Goal: Task Accomplishment & Management: Complete application form

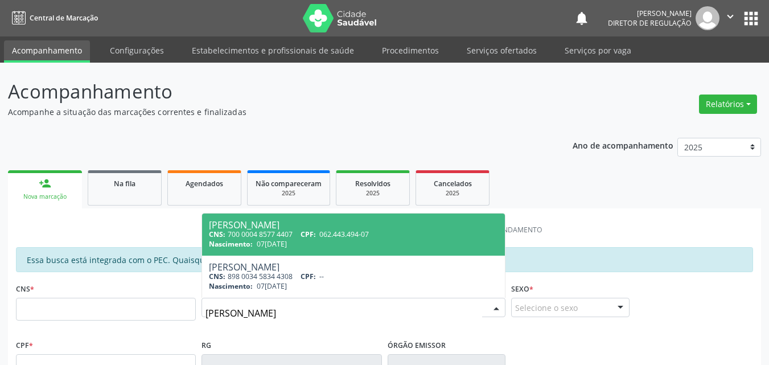
type input "[PERSON_NAME]"
click at [247, 245] on span "Nascimento:" at bounding box center [231, 244] width 44 height 10
type input "700 0004 8577 4407"
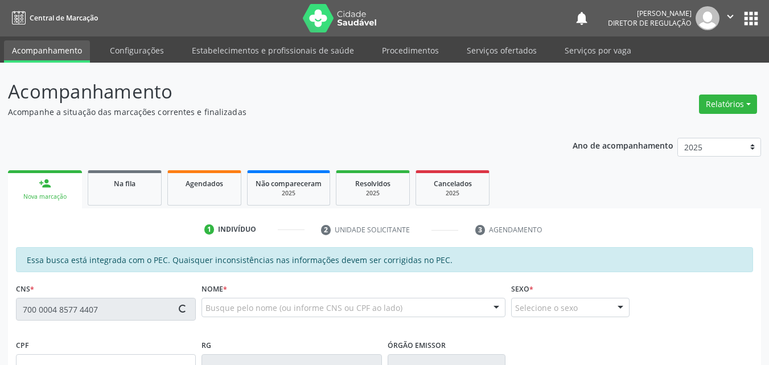
type input "07[DATE]"
type input "[PERSON_NAME]"
type input "[PHONE_NUMBER]"
type input "S/N"
type input "062.443.494-07"
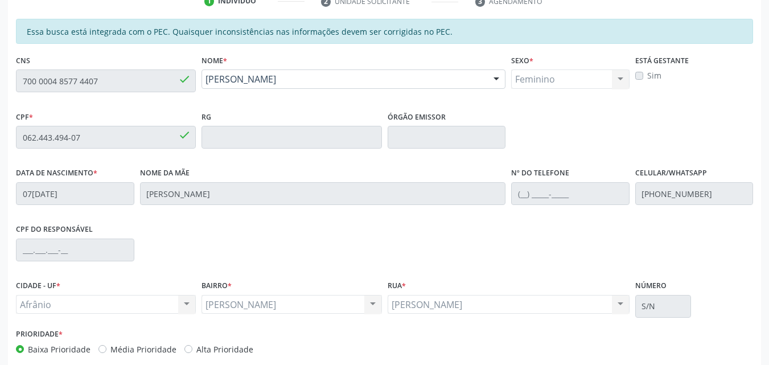
scroll to position [285, 0]
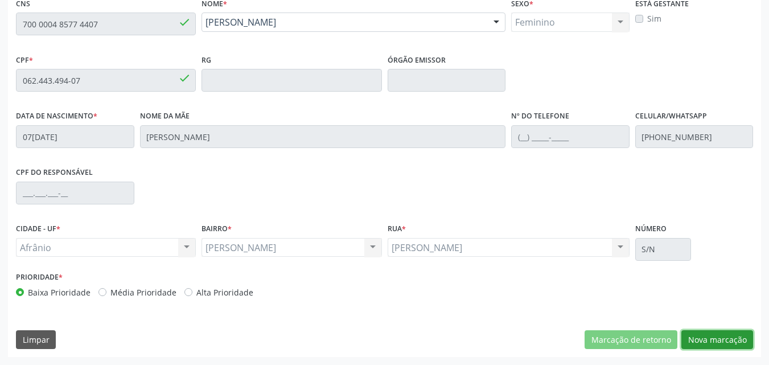
click at [721, 338] on button "Nova marcação" at bounding box center [717, 339] width 72 height 19
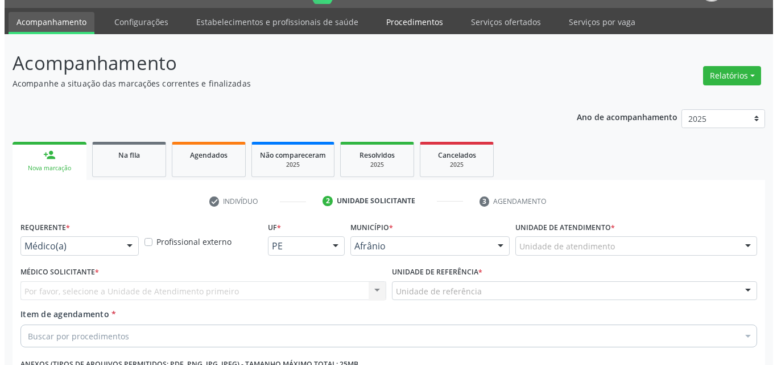
scroll to position [0, 0]
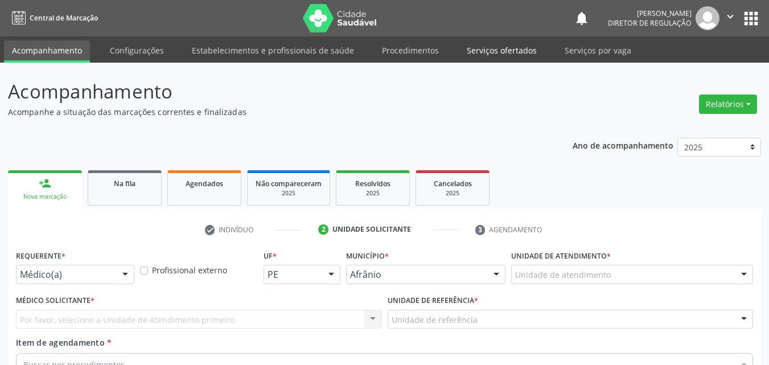
click at [504, 48] on link "Serviços ofertados" at bounding box center [502, 50] width 86 height 20
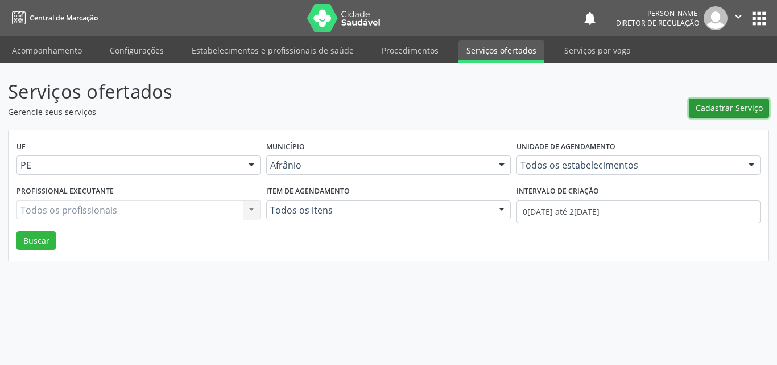
click at [720, 106] on span "Cadastrar Serviço" at bounding box center [729, 108] width 67 height 12
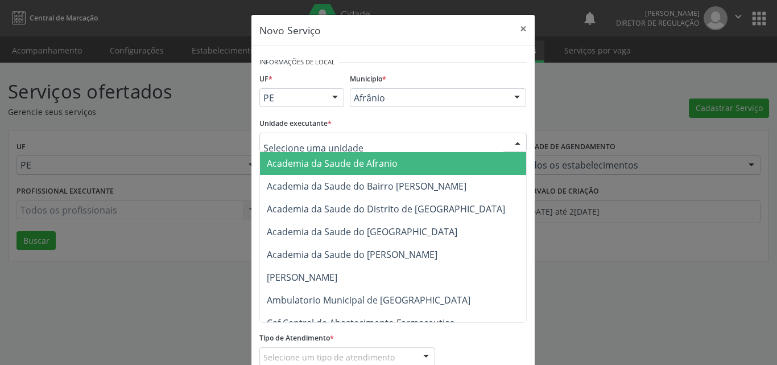
click at [384, 141] on div at bounding box center [392, 142] width 267 height 19
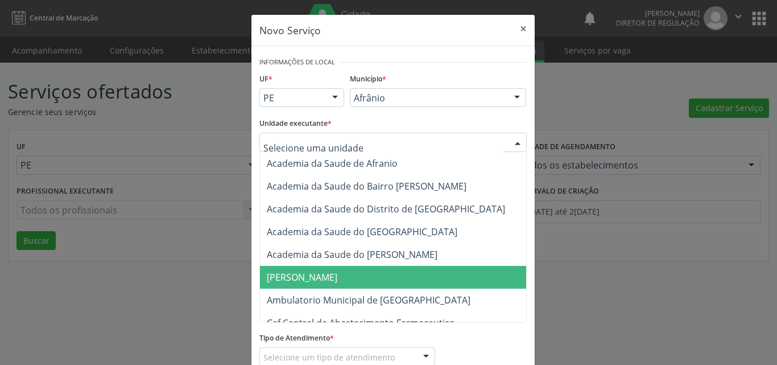
scroll to position [114, 0]
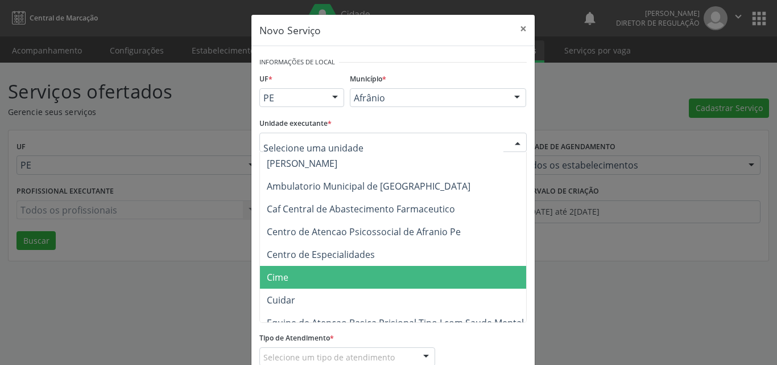
click at [358, 272] on span "Cime" at bounding box center [399, 277] width 278 height 23
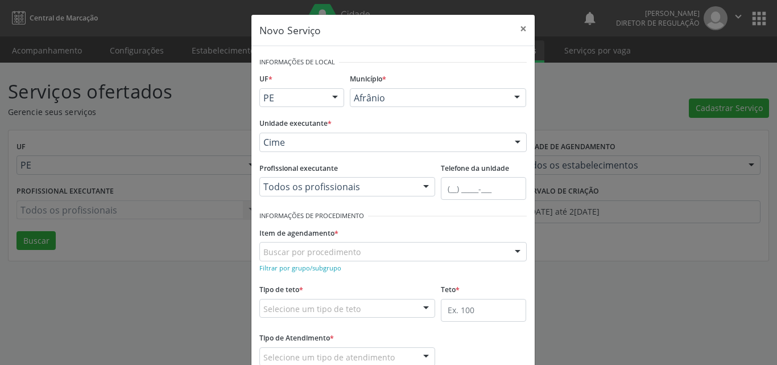
click at [383, 251] on div "Buscar por procedimento" at bounding box center [392, 251] width 267 height 19
click at [263, 250] on input "text" at bounding box center [263, 257] width 0 height 23
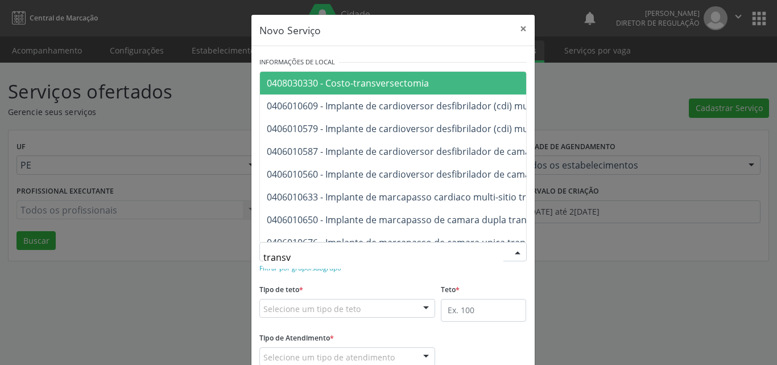
type input "transva"
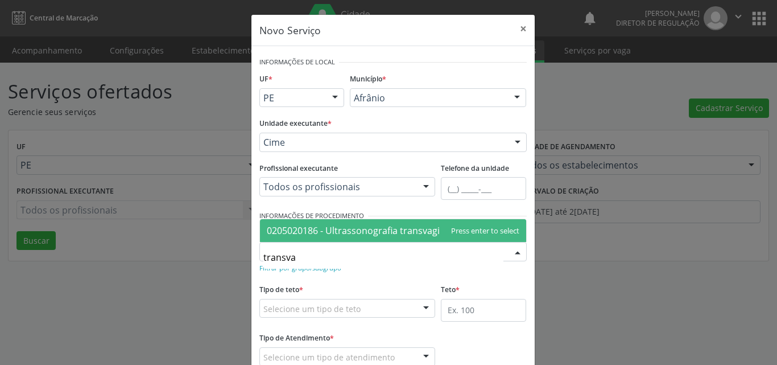
click at [377, 230] on span "0205020186 - Ultrassonografia transvaginal" at bounding box center [360, 230] width 186 height 13
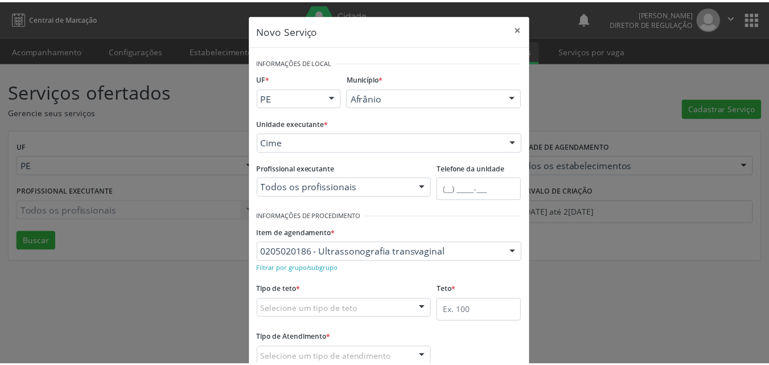
scroll to position [75, 0]
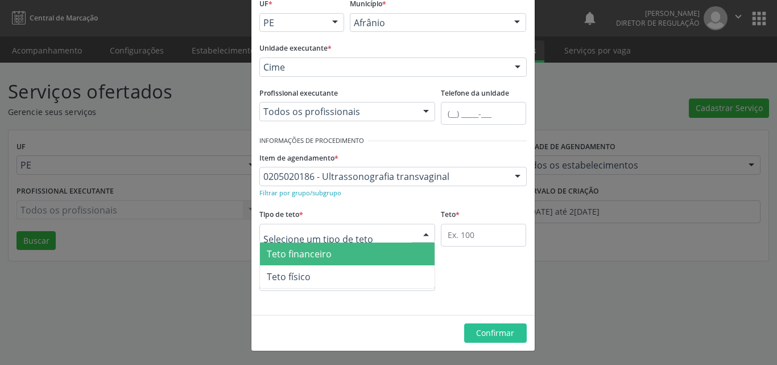
click at [354, 232] on div at bounding box center [347, 233] width 176 height 19
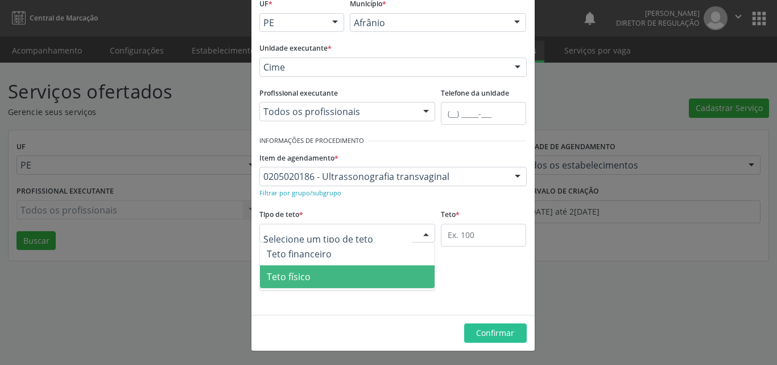
click at [319, 277] on span "Teto físico" at bounding box center [347, 276] width 175 height 23
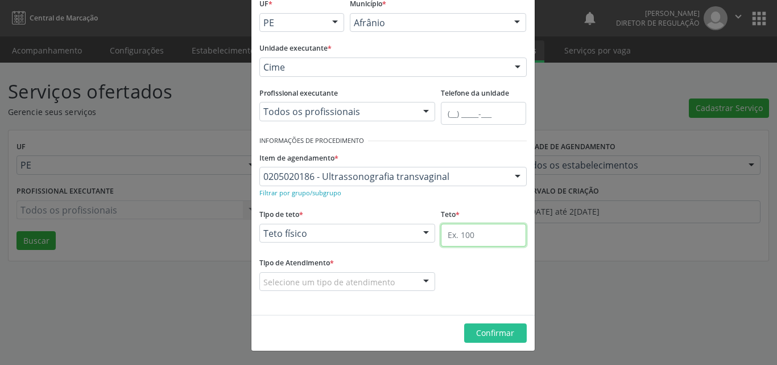
click at [477, 235] on input "text" at bounding box center [483, 235] width 85 height 23
type input "1"
click at [389, 275] on div "Selecione um tipo de atendimento" at bounding box center [347, 281] width 176 height 19
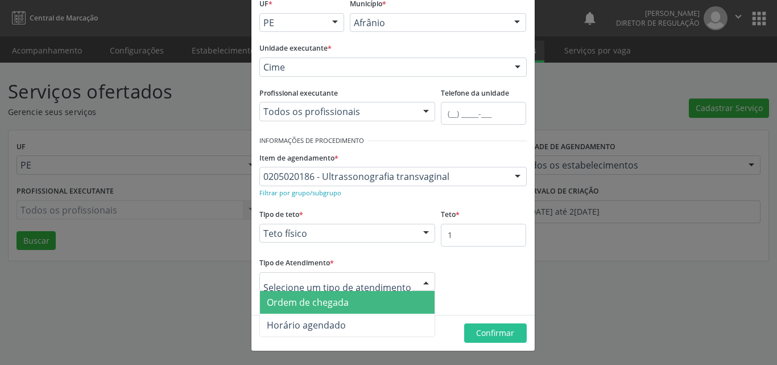
click at [384, 307] on span "Ordem de chegada" at bounding box center [347, 302] width 175 height 23
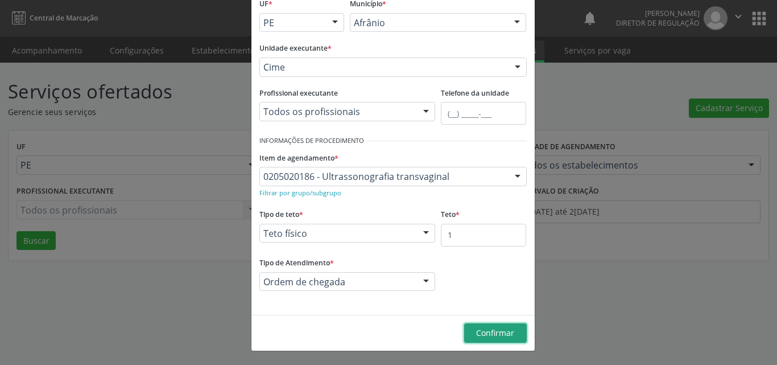
click at [491, 333] on span "Confirmar" at bounding box center [495, 332] width 38 height 11
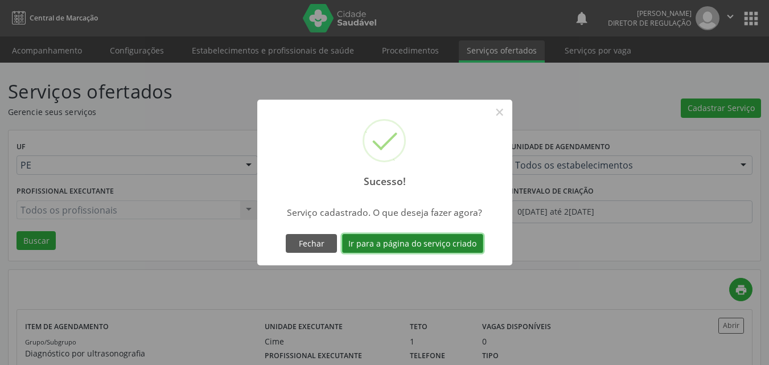
click at [461, 242] on button "Ir para a página do serviço criado" at bounding box center [412, 243] width 141 height 19
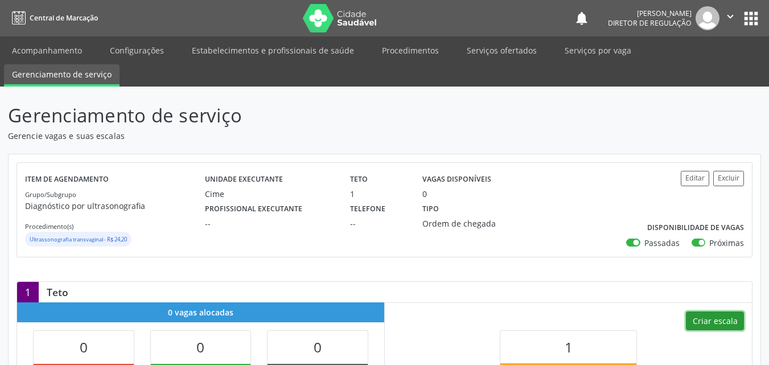
click at [703, 323] on button "Criar escala" at bounding box center [715, 320] width 58 height 19
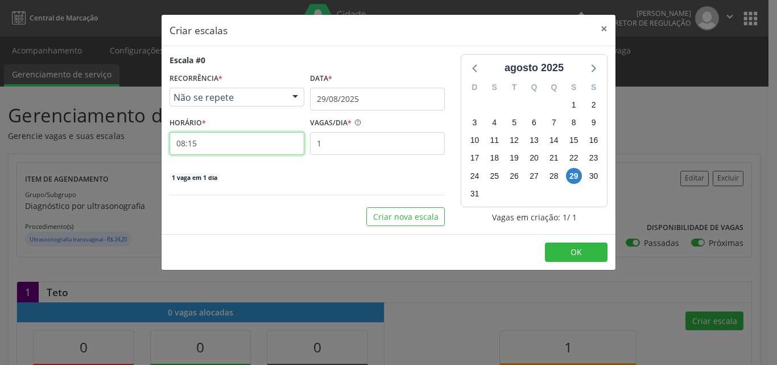
click at [266, 139] on input "08:15" at bounding box center [237, 143] width 135 height 23
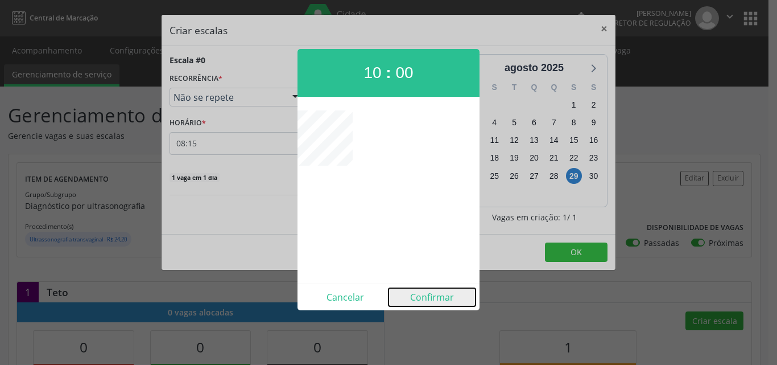
click at [424, 299] on button "Confirmar" at bounding box center [432, 297] width 87 height 18
type input "10:00"
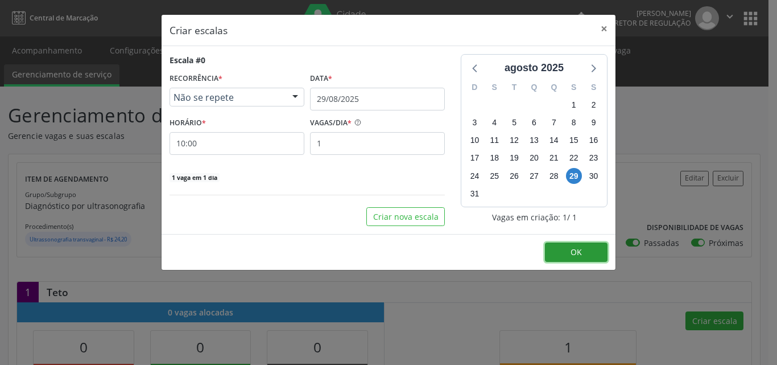
click at [579, 255] on span "OK" at bounding box center [576, 251] width 11 height 11
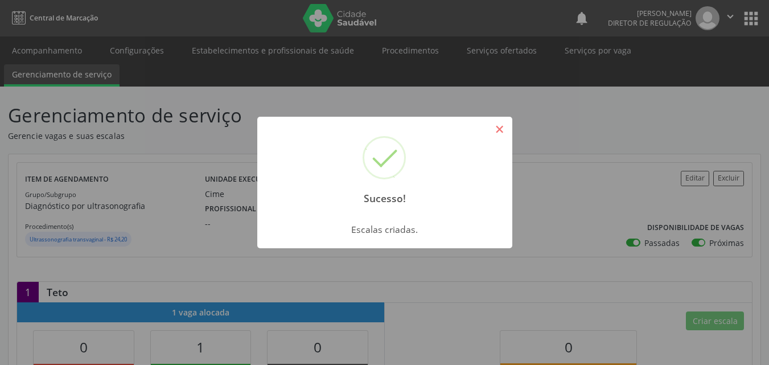
click at [499, 132] on button "×" at bounding box center [499, 128] width 19 height 19
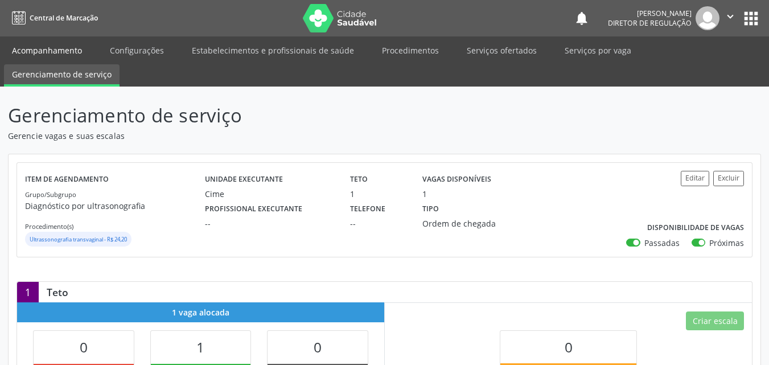
click at [75, 51] on link "Acompanhamento" at bounding box center [47, 50] width 86 height 20
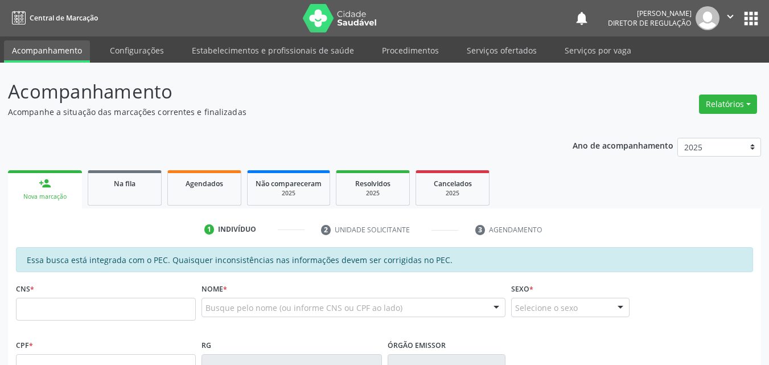
scroll to position [171, 0]
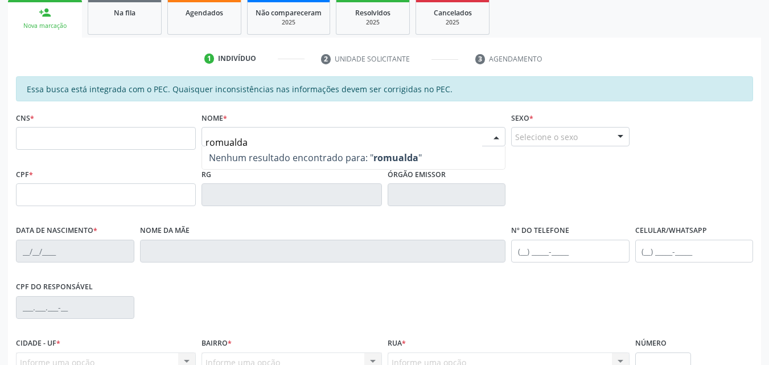
type input "romualda"
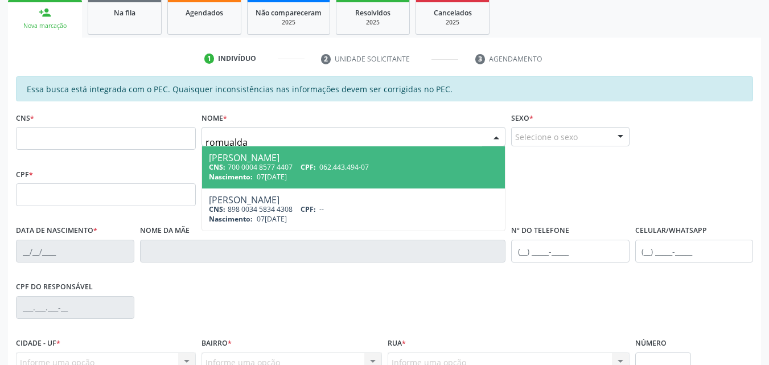
click at [240, 162] on div "CNS: 700 0004 8577 4407 CPF: 062.443.494-07" at bounding box center [353, 167] width 289 height 10
type input "700 0004 8577 4407"
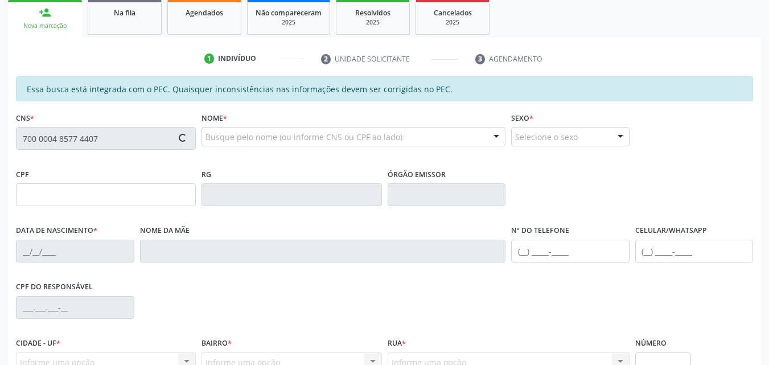
type input "062.443.494-07"
type input "07[DATE]"
type input "[PERSON_NAME]"
type input "[PHONE_NUMBER]"
type input "S/N"
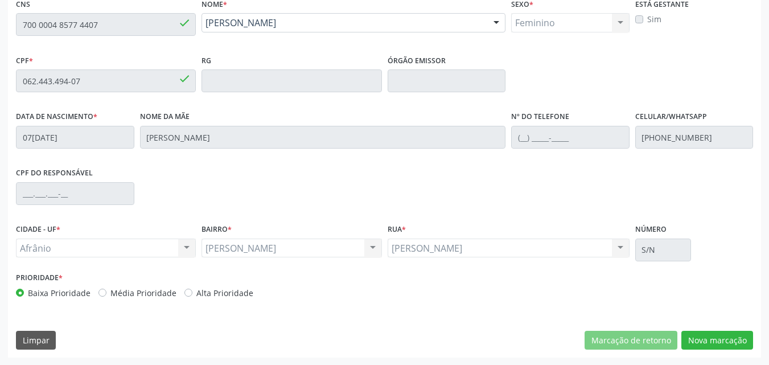
scroll to position [285, 0]
click at [712, 343] on button "Nova marcação" at bounding box center [717, 339] width 72 height 19
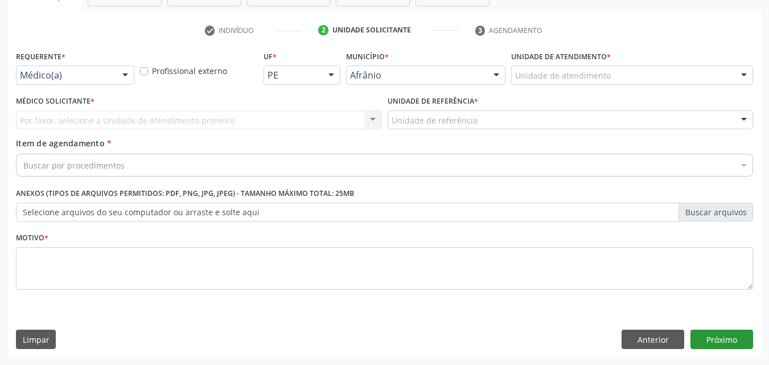
scroll to position [199, 0]
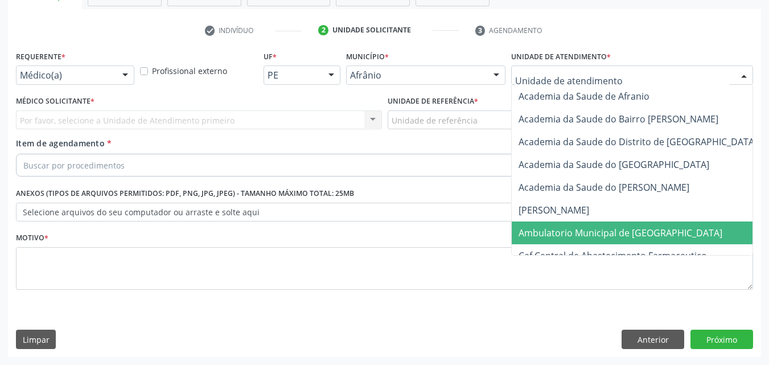
drag, startPoint x: 602, startPoint y: 229, endPoint x: 581, endPoint y: 229, distance: 20.5
click at [599, 230] on span "Ambulatorio Municipal de [GEOGRAPHIC_DATA]" at bounding box center [620, 232] width 204 height 13
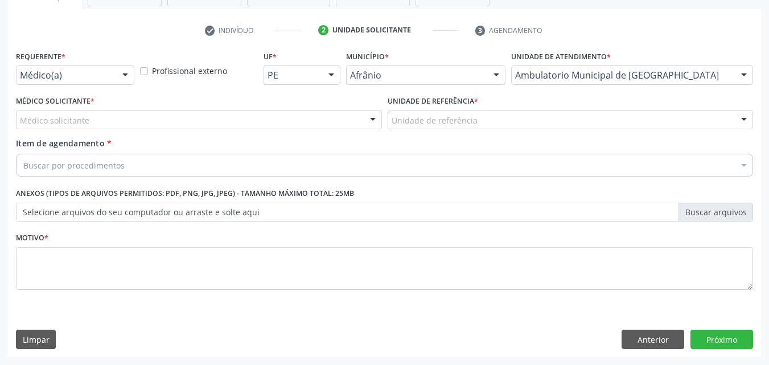
click at [475, 117] on div "Unidade de referência" at bounding box center [570, 119] width 366 height 19
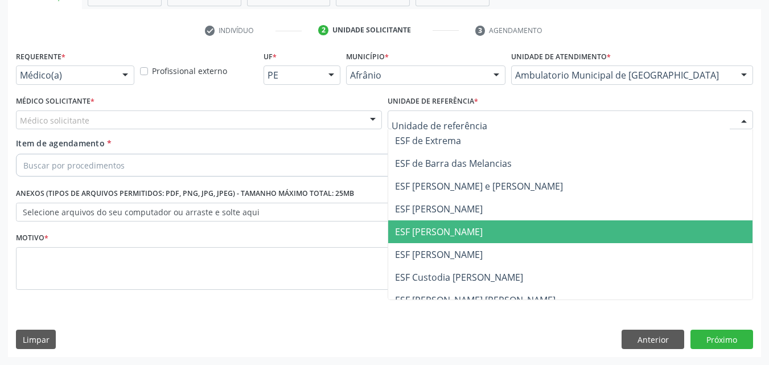
drag, startPoint x: 480, startPoint y: 231, endPoint x: 289, endPoint y: 180, distance: 197.4
click at [478, 230] on span "ESF [PERSON_NAME]" at bounding box center [570, 231] width 365 height 23
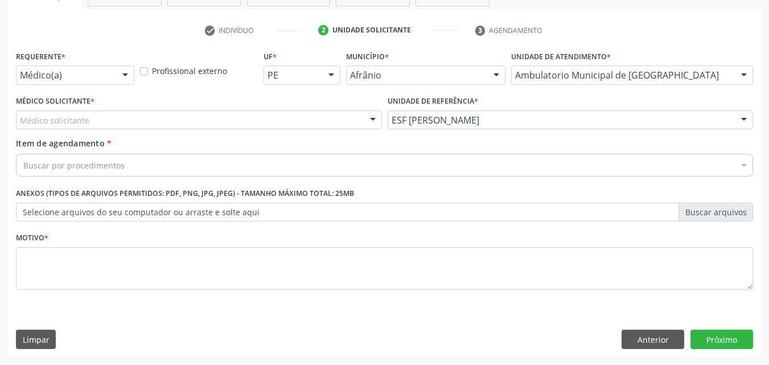
click at [200, 116] on div "Médico solicitante" at bounding box center [199, 119] width 366 height 19
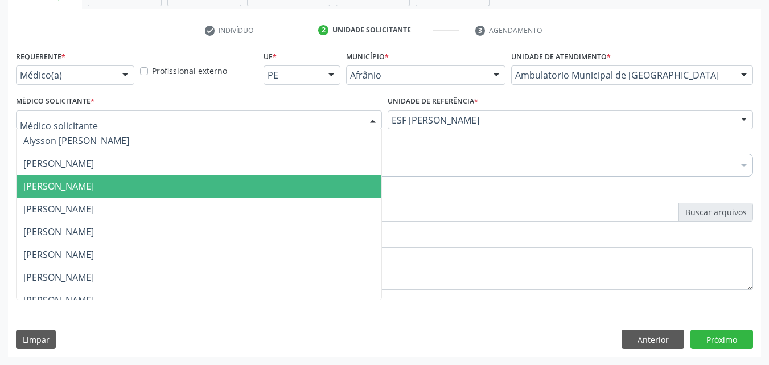
drag, startPoint x: 169, startPoint y: 181, endPoint x: 163, endPoint y: 180, distance: 6.4
click at [94, 181] on span "[PERSON_NAME]" at bounding box center [58, 186] width 71 height 13
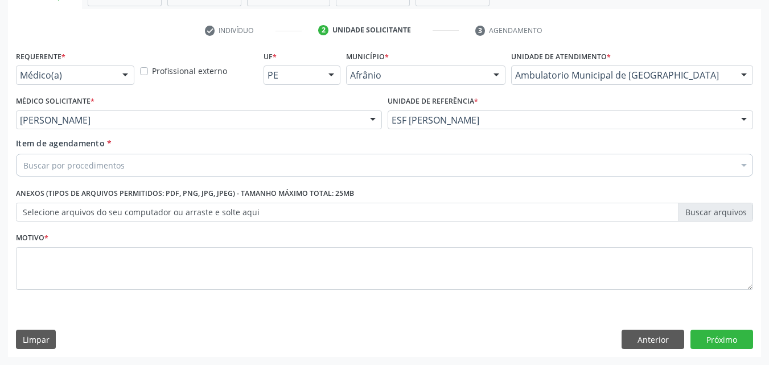
click at [137, 161] on div "Buscar por procedimentos" at bounding box center [384, 165] width 737 height 23
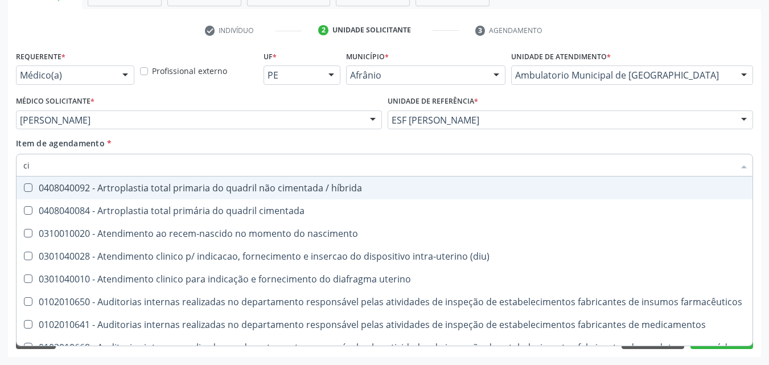
type input "c"
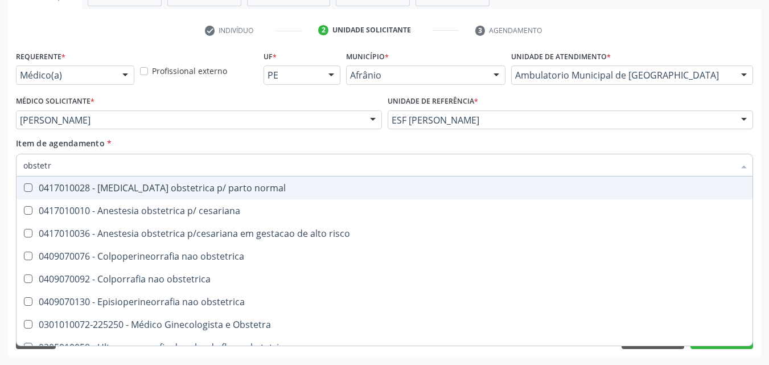
type input "obstetri"
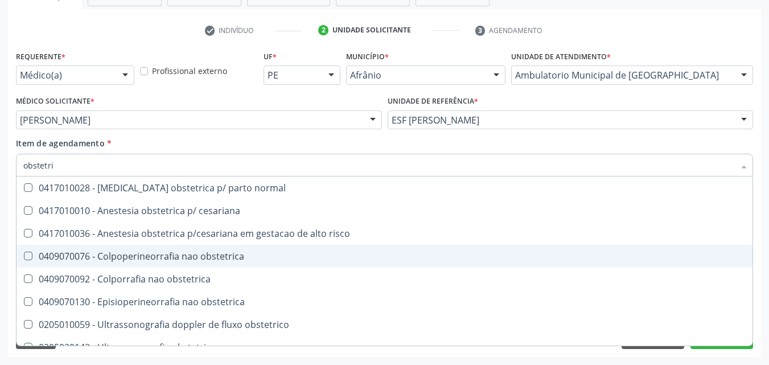
scroll to position [36, 0]
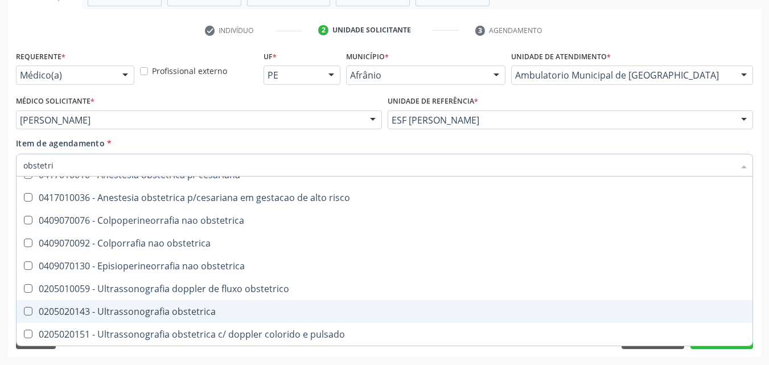
click at [170, 312] on div "0205020143 - Ultrassonografia obstetrica" at bounding box center [384, 311] width 722 height 9
checkbox obstetrica "true"
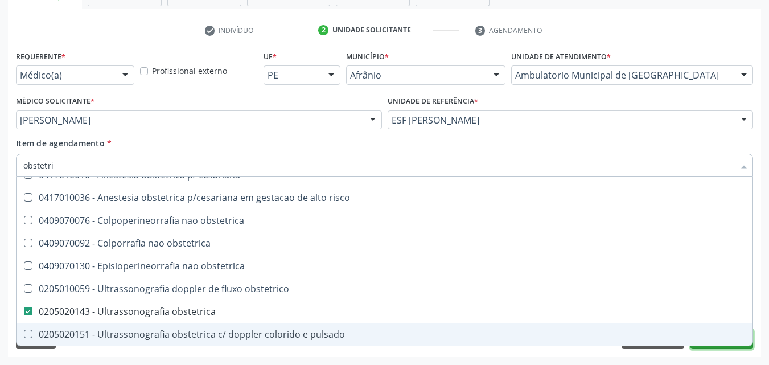
click at [720, 348] on button "Próximo" at bounding box center [721, 338] width 63 height 19
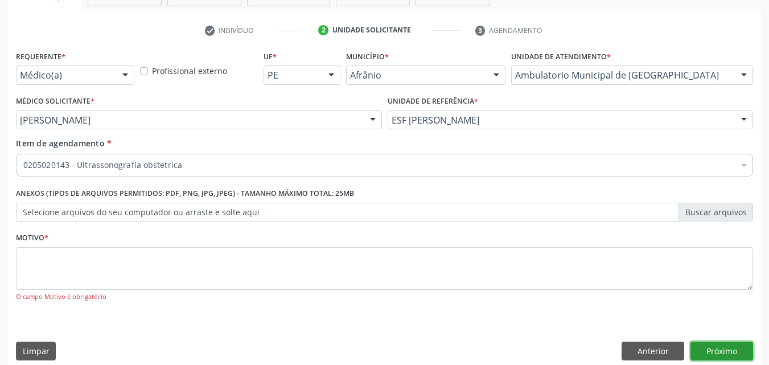
scroll to position [0, 0]
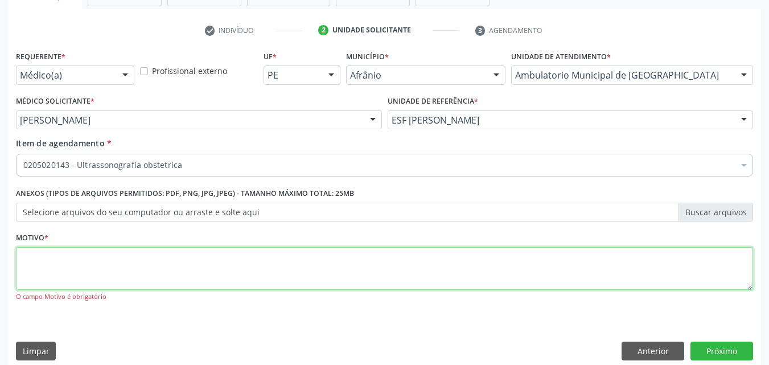
click at [239, 269] on textarea at bounding box center [384, 268] width 737 height 43
type textarea "*"
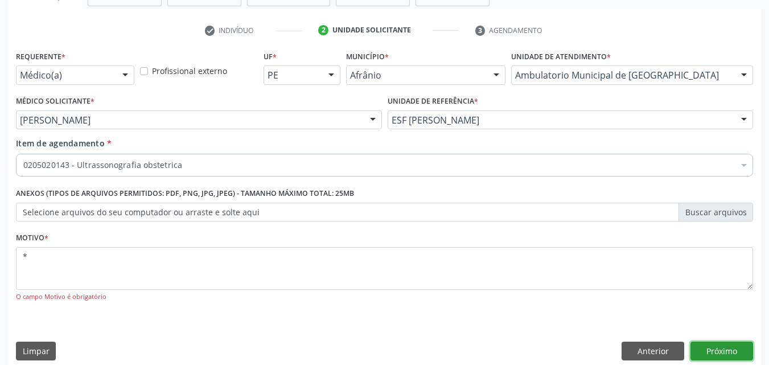
click at [724, 349] on button "Próximo" at bounding box center [721, 350] width 63 height 19
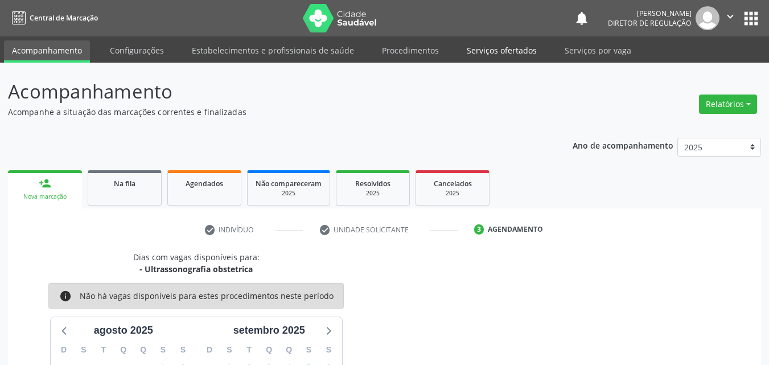
click at [496, 52] on link "Serviços ofertados" at bounding box center [502, 50] width 86 height 20
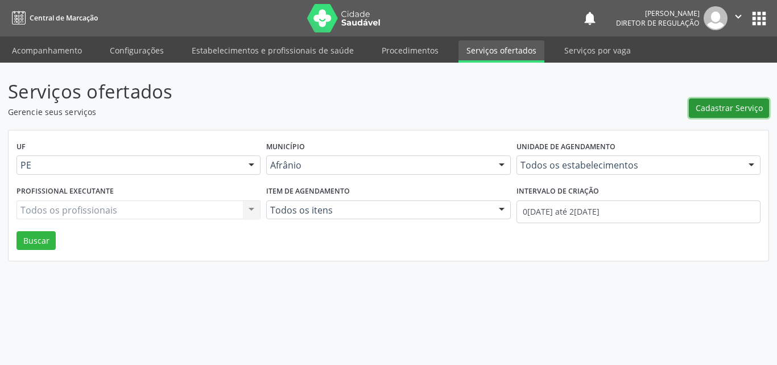
click at [729, 108] on span "Cadastrar Serviço" at bounding box center [729, 108] width 67 height 12
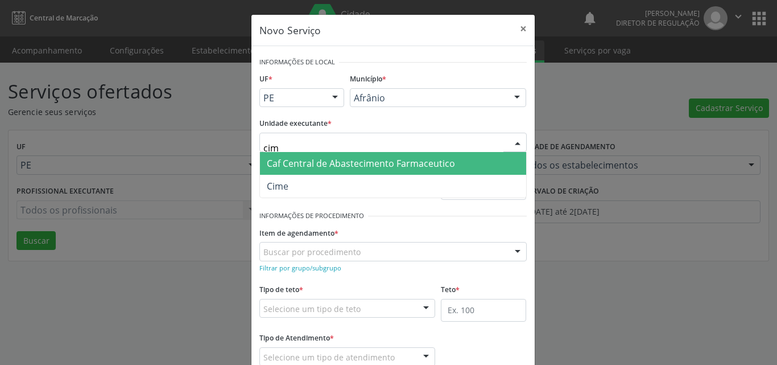
type input "cime"
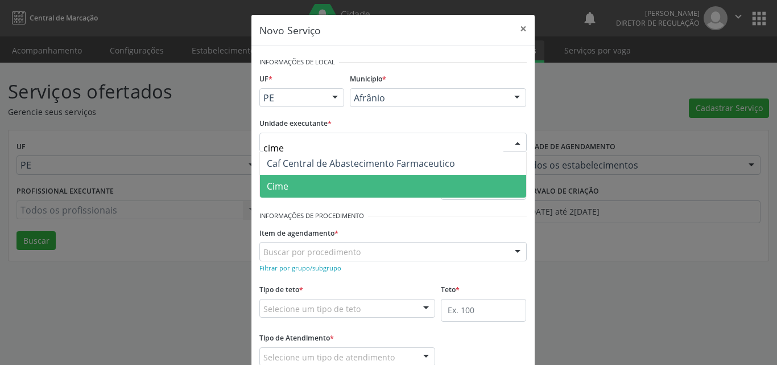
click at [320, 183] on span "Cime" at bounding box center [393, 186] width 266 height 23
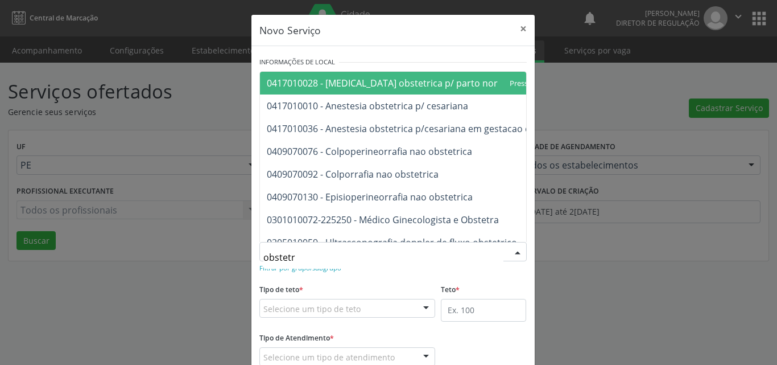
type input "obstetri"
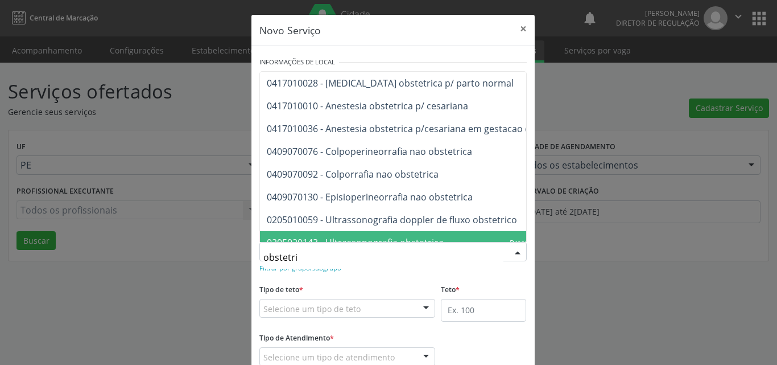
scroll to position [43, 0]
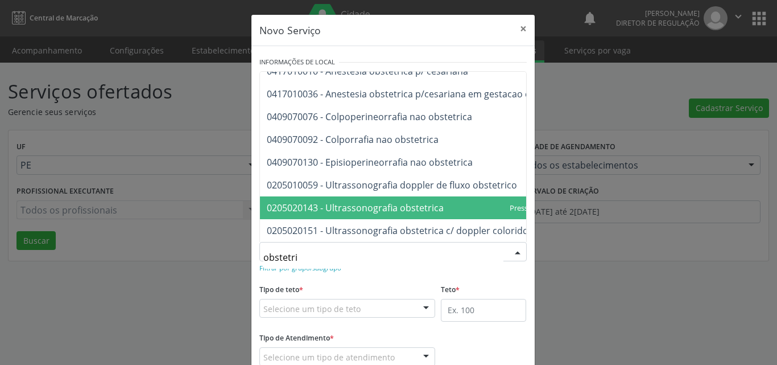
click at [358, 201] on span "0205020143 - Ultrassonografia obstetrica" at bounding box center [355, 207] width 177 height 13
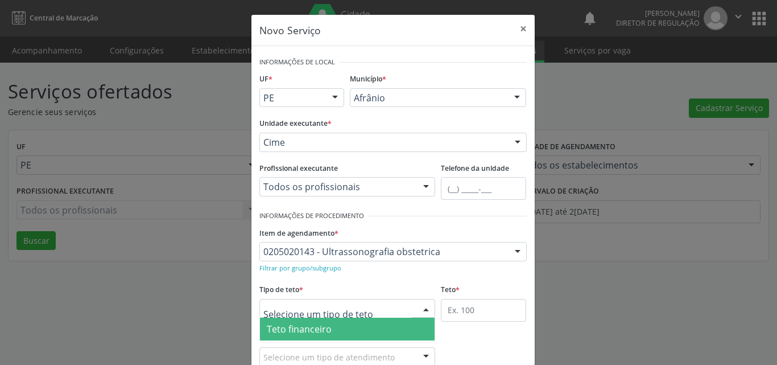
scroll to position [22, 0]
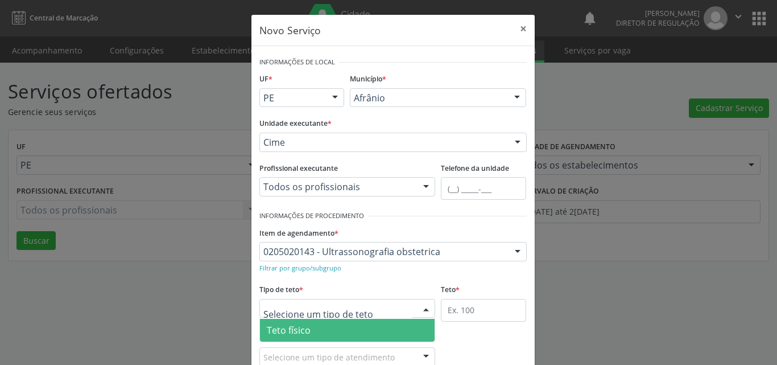
click at [306, 331] on span "Teto físico" at bounding box center [347, 330] width 175 height 23
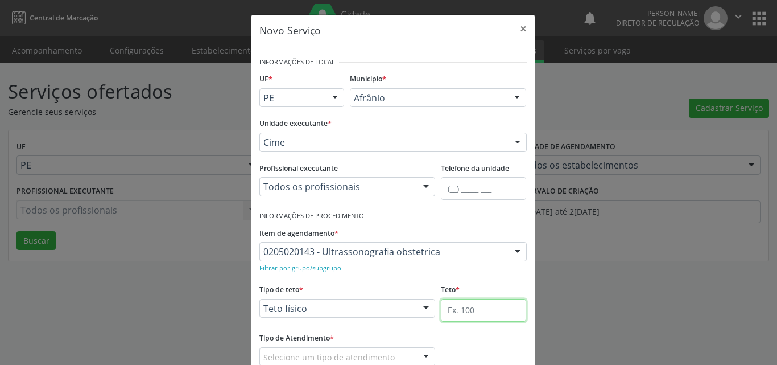
click at [453, 311] on input "text" at bounding box center [483, 310] width 85 height 23
type input "1"
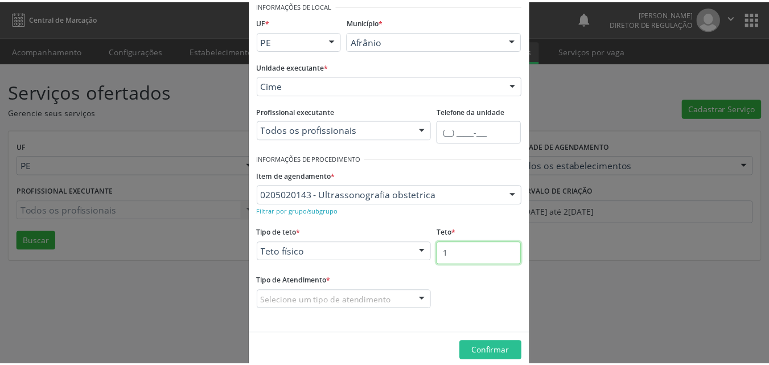
scroll to position [75, 0]
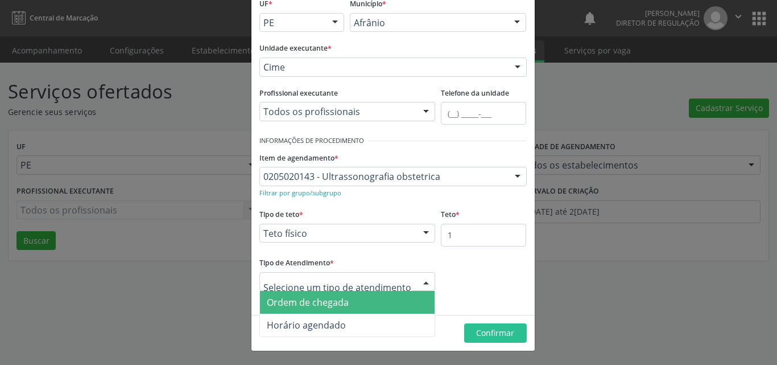
click at [341, 299] on span "Ordem de chegada" at bounding box center [308, 302] width 82 height 13
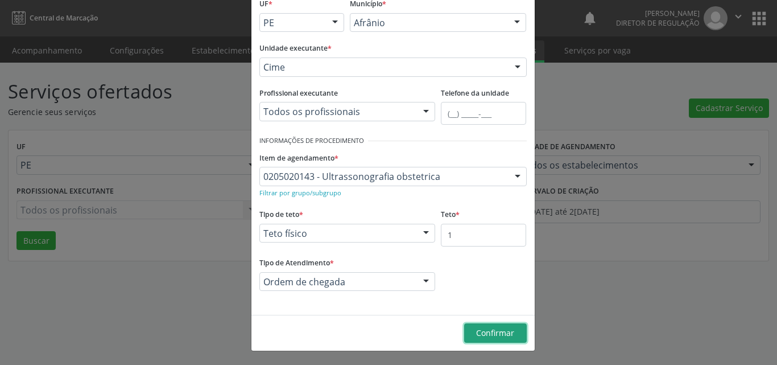
click at [490, 332] on span "Confirmar" at bounding box center [495, 332] width 38 height 11
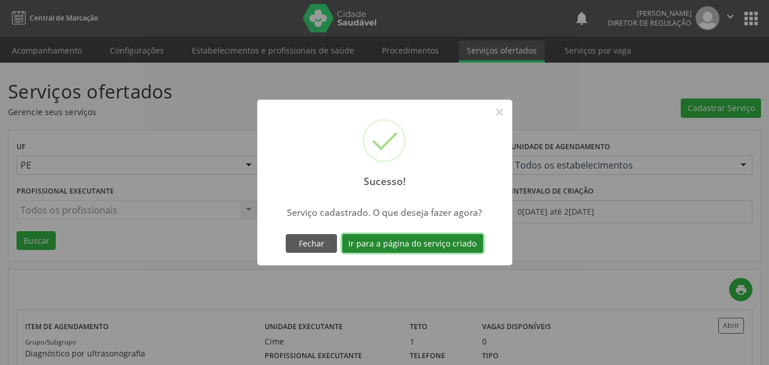
click at [442, 246] on button "Ir para a página do serviço criado" at bounding box center [412, 243] width 141 height 19
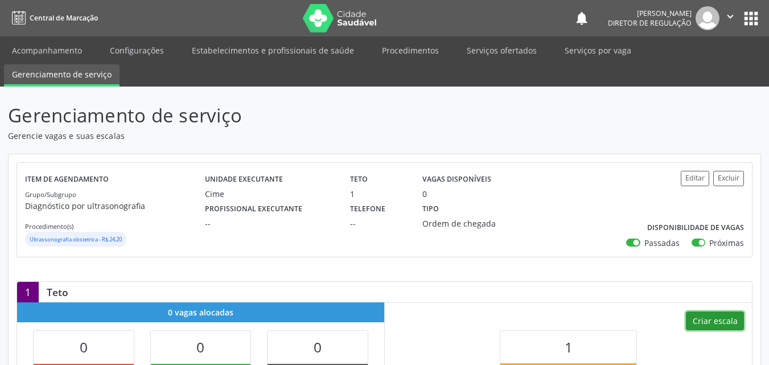
click at [723, 319] on button "Criar escala" at bounding box center [715, 320] width 58 height 19
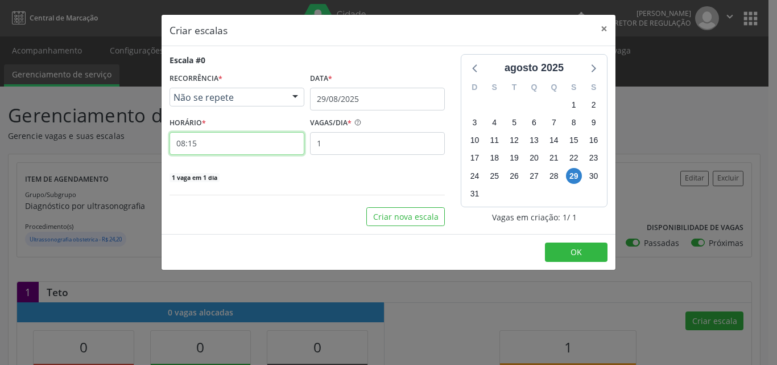
click at [236, 149] on input "08:15" at bounding box center [237, 143] width 135 height 23
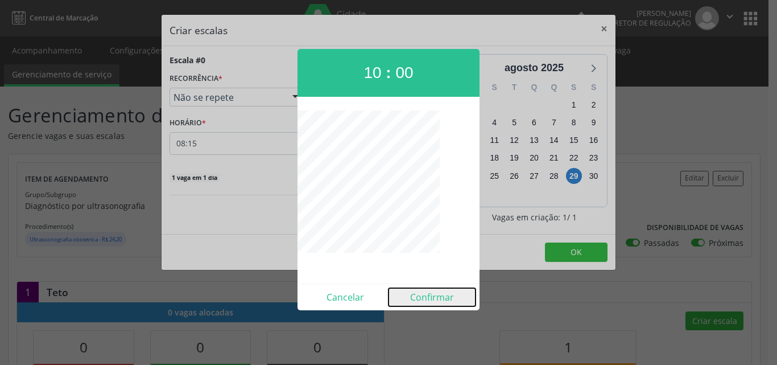
click at [430, 296] on button "Confirmar" at bounding box center [432, 297] width 87 height 18
type input "10:00"
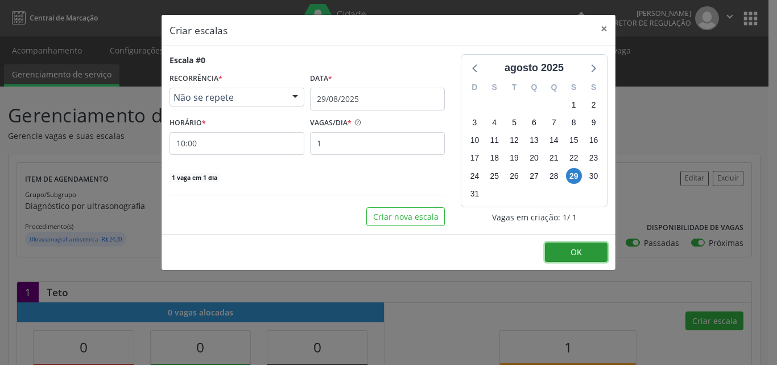
click at [583, 251] on button "OK" at bounding box center [576, 251] width 63 height 19
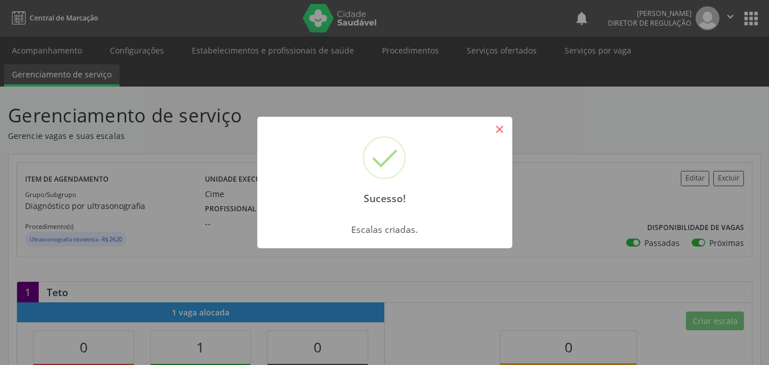
click at [501, 127] on button "×" at bounding box center [499, 128] width 19 height 19
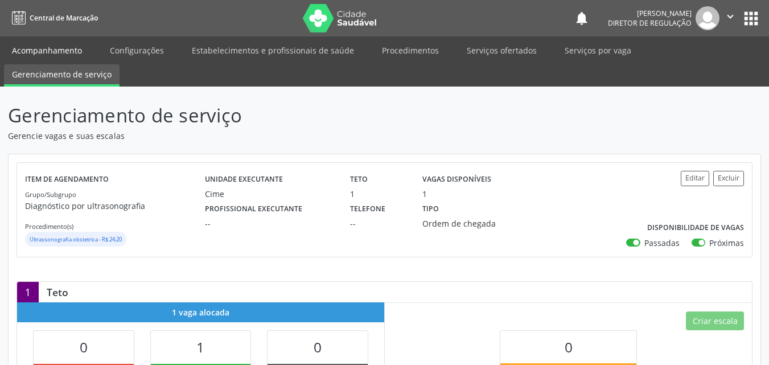
click at [71, 50] on link "Acompanhamento" at bounding box center [47, 50] width 86 height 20
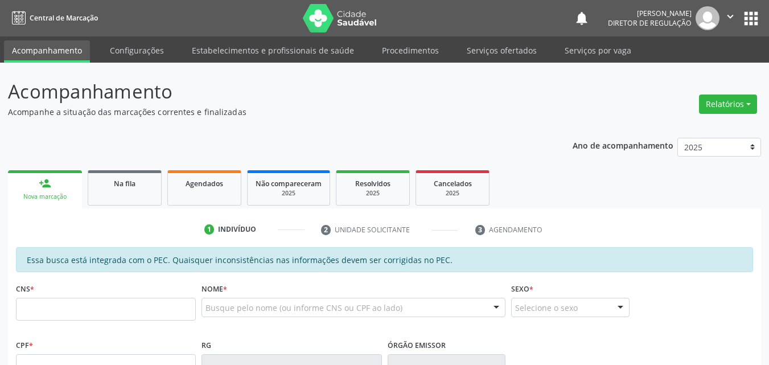
scroll to position [171, 0]
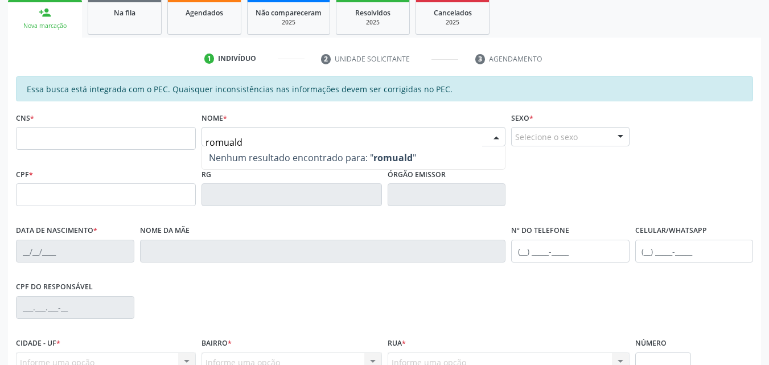
type input "romualda"
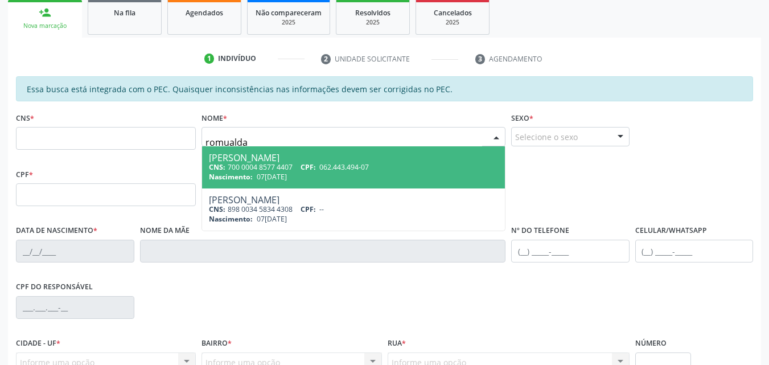
drag, startPoint x: 262, startPoint y: 165, endPoint x: 270, endPoint y: 163, distance: 8.1
click at [267, 165] on div "CNS: 700 0004 8577 4407 CPF: 062.443.494-07" at bounding box center [353, 167] width 289 height 10
type input "700 0004 8577 4407"
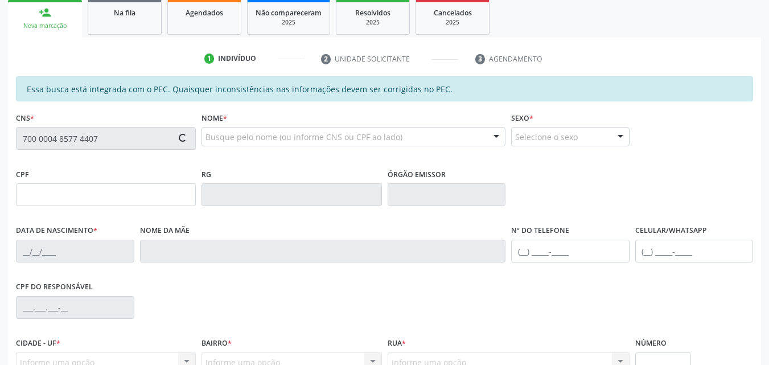
type input "062.443.494-07"
type input "07[DATE]"
type input "[PERSON_NAME]"
type input "[PHONE_NUMBER]"
type input "S/N"
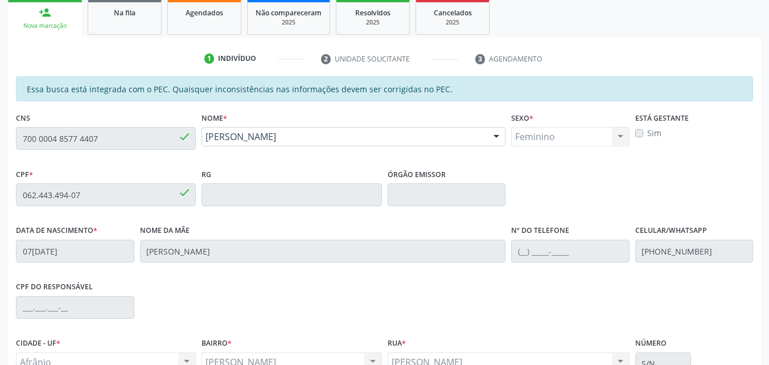
scroll to position [285, 0]
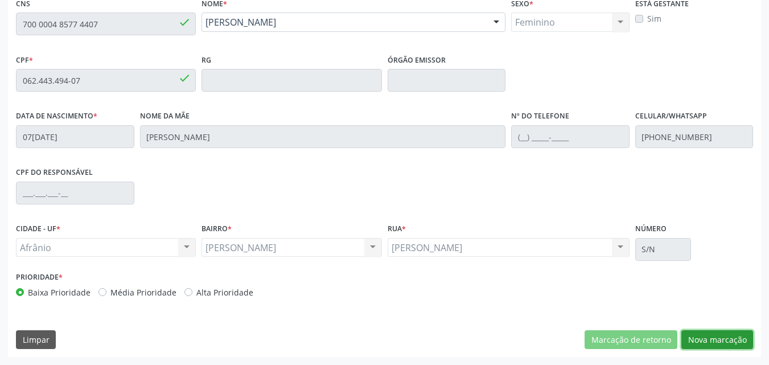
click at [725, 337] on button "Nova marcação" at bounding box center [717, 339] width 72 height 19
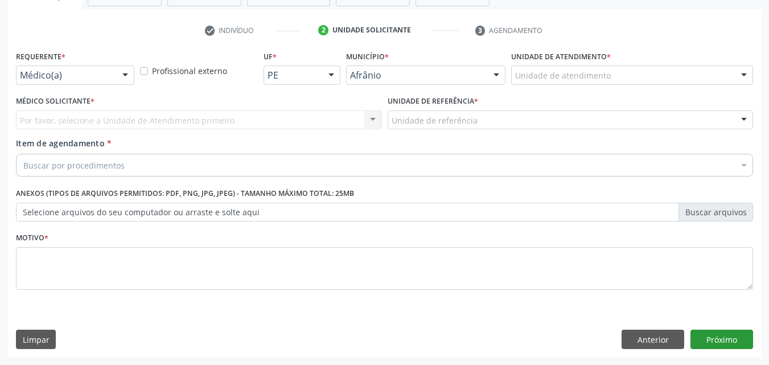
scroll to position [199, 0]
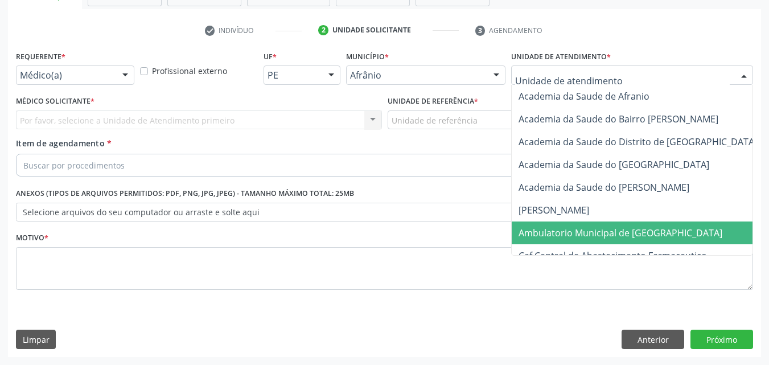
drag, startPoint x: 569, startPoint y: 230, endPoint x: 550, endPoint y: 231, distance: 19.4
click at [569, 232] on span "Ambulatorio Municipal de [GEOGRAPHIC_DATA]" at bounding box center [620, 232] width 204 height 13
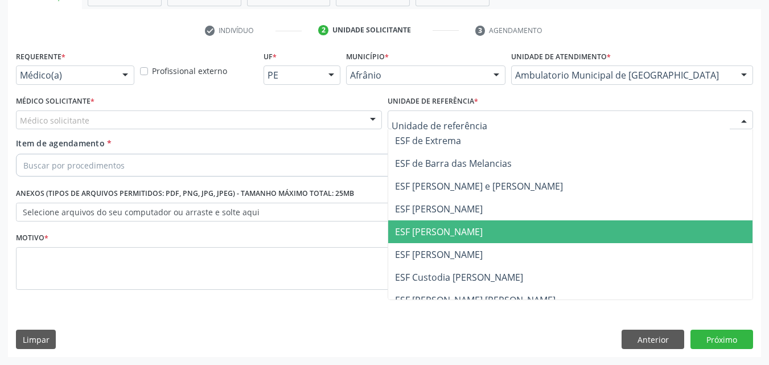
click at [442, 234] on span "ESF [PERSON_NAME]" at bounding box center [439, 231] width 88 height 13
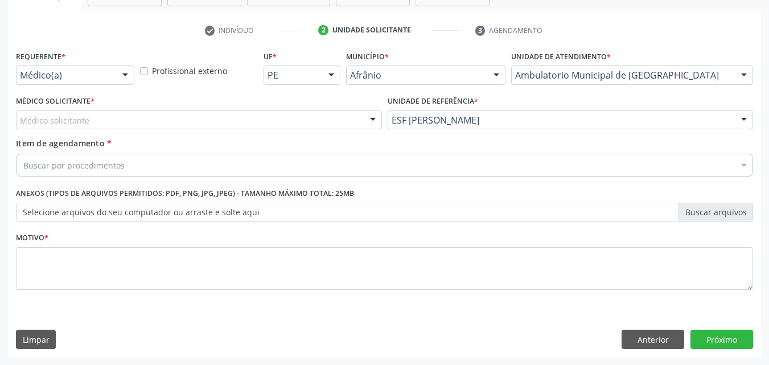
click at [155, 117] on div "Médico solicitante" at bounding box center [199, 119] width 366 height 19
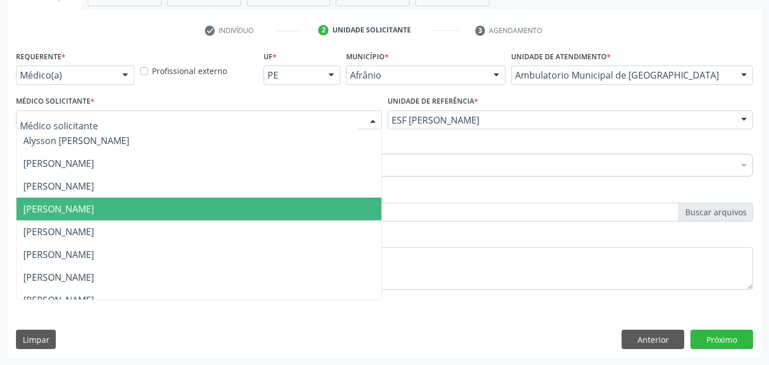
click at [94, 207] on span "[PERSON_NAME]" at bounding box center [58, 209] width 71 height 13
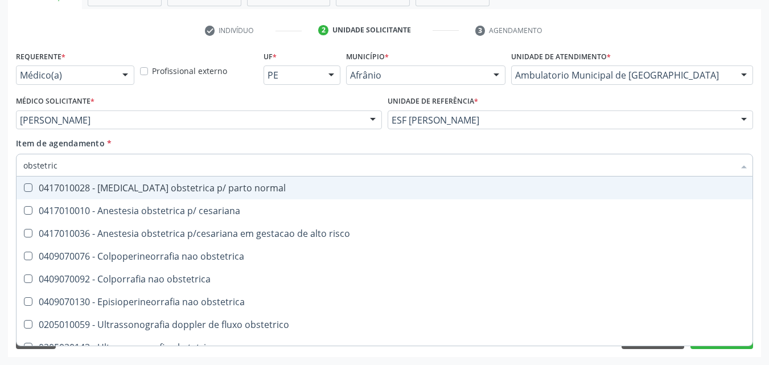
type input "obstetrica"
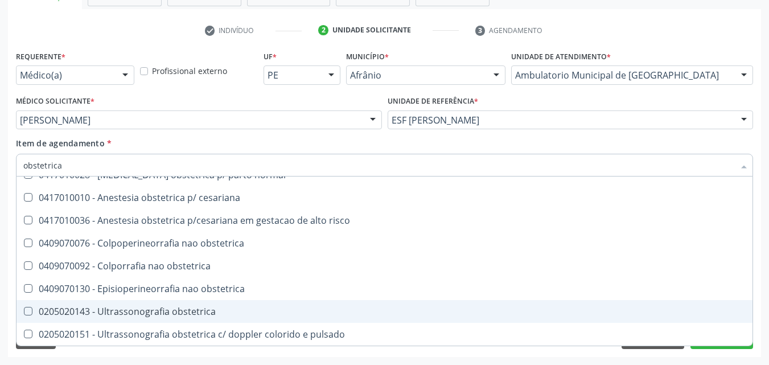
click at [166, 308] on div "0205020143 - Ultrassonografia obstetrica" at bounding box center [384, 311] width 722 height 9
checkbox obstetrica "true"
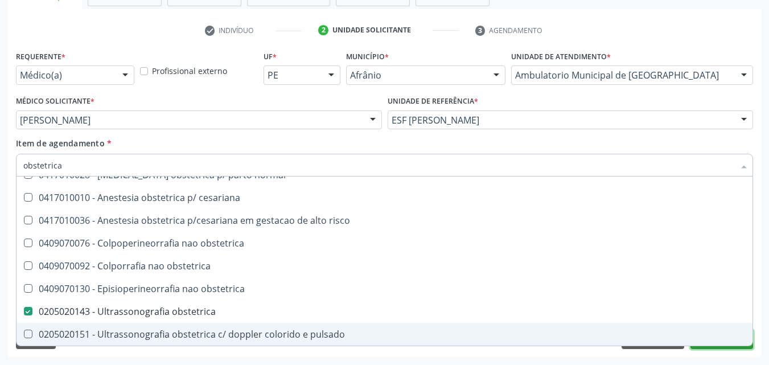
click at [705, 348] on button "Próximo" at bounding box center [721, 338] width 63 height 19
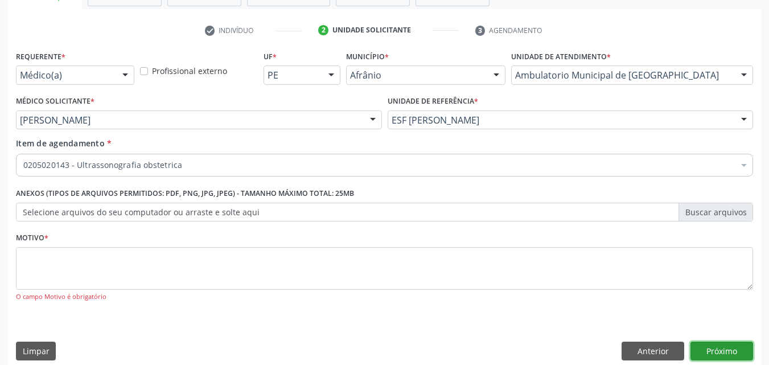
scroll to position [0, 0]
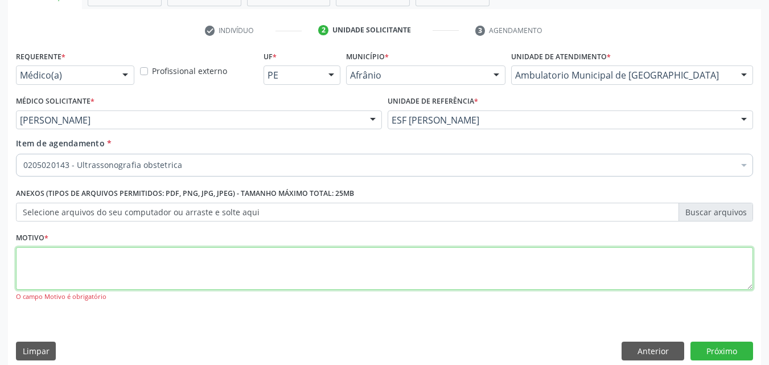
click at [299, 266] on textarea at bounding box center [384, 268] width 737 height 43
type textarea "*"
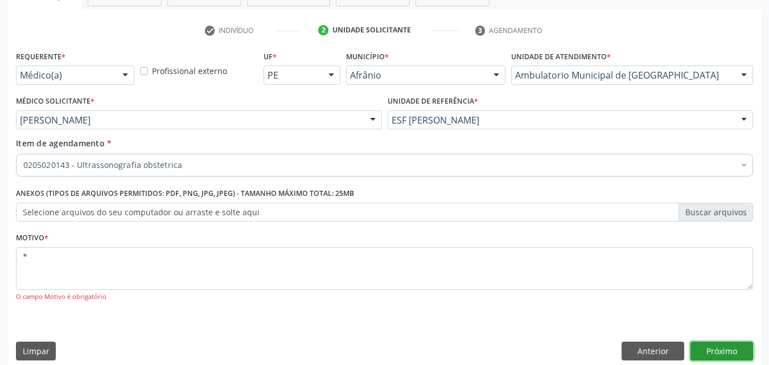
click at [710, 346] on button "Próximo" at bounding box center [721, 350] width 63 height 19
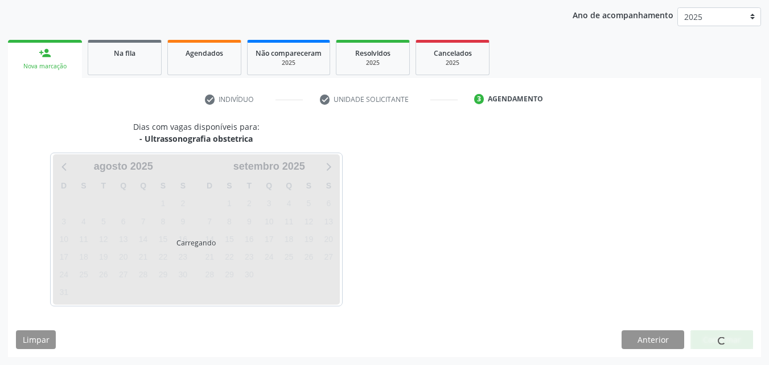
scroll to position [130, 0]
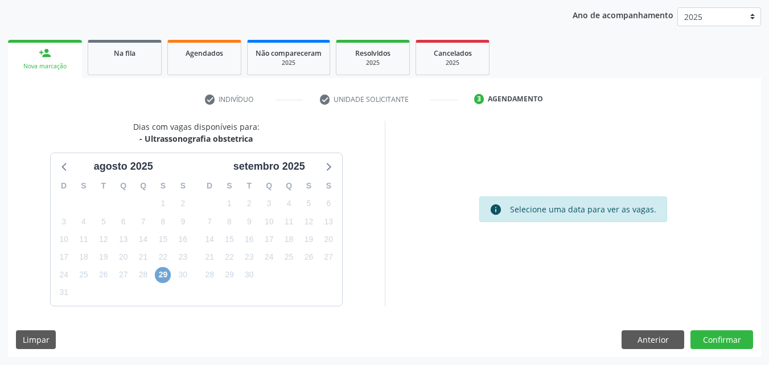
click at [159, 275] on span "29" at bounding box center [163, 275] width 16 height 16
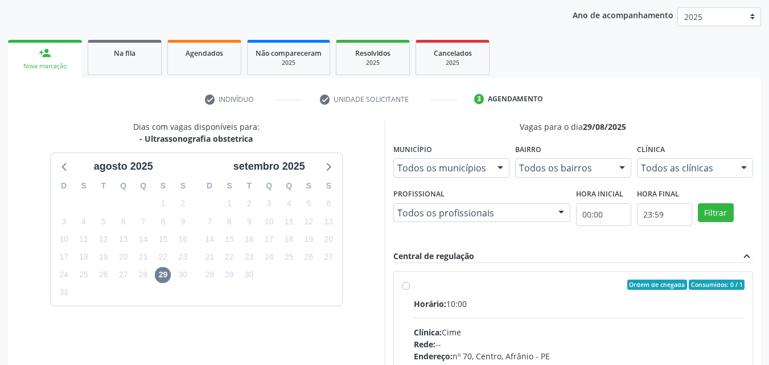
click at [423, 286] on div "Ordem de chegada Consumidos: 0 / 1" at bounding box center [579, 284] width 331 height 10
click at [410, 286] on input "Ordem de chegada Consumidos: 0 / 1 Horário: 10:00 Clínica: Cime Rede: -- Endere…" at bounding box center [406, 284] width 8 height 10
radio input "true"
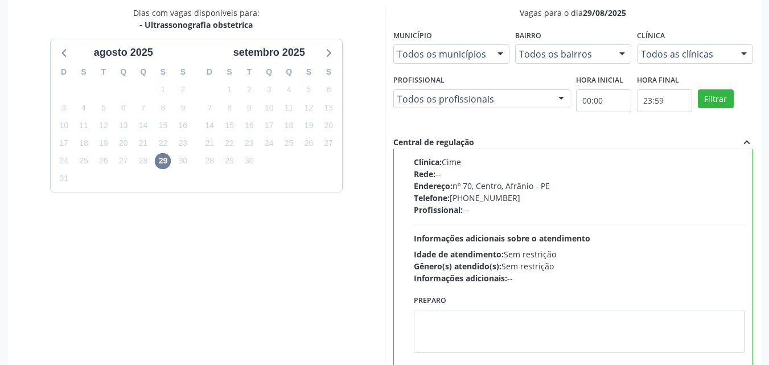
scroll to position [315, 0]
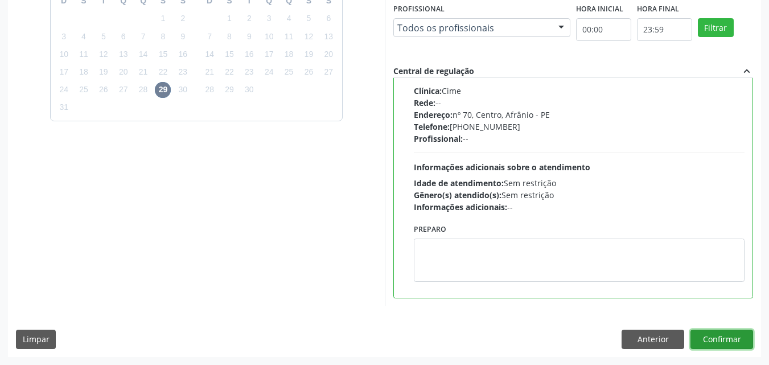
click at [727, 340] on button "Confirmar" at bounding box center [721, 338] width 63 height 19
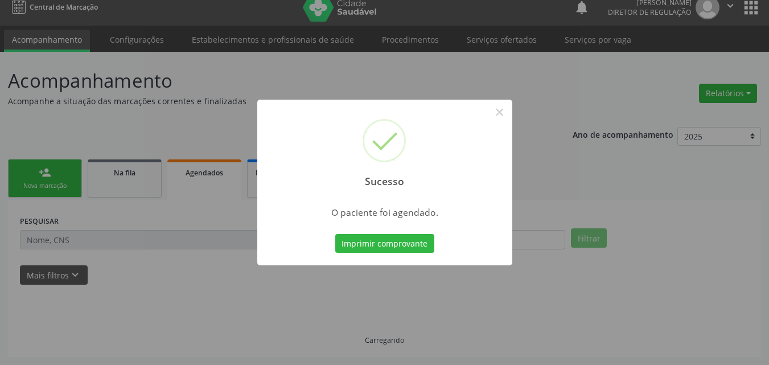
scroll to position [11, 0]
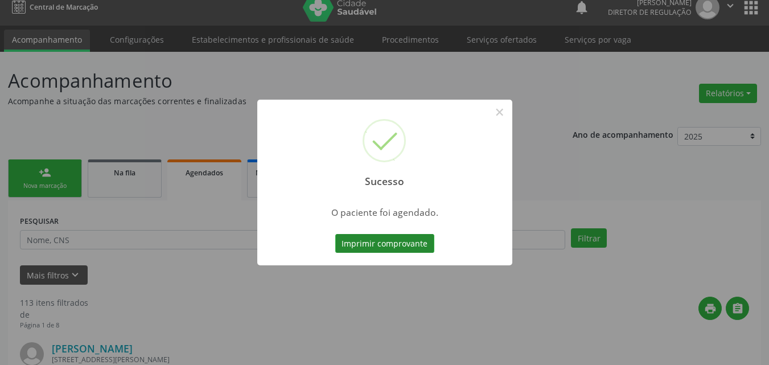
click at [426, 244] on button "Imprimir comprovante" at bounding box center [384, 243] width 99 height 19
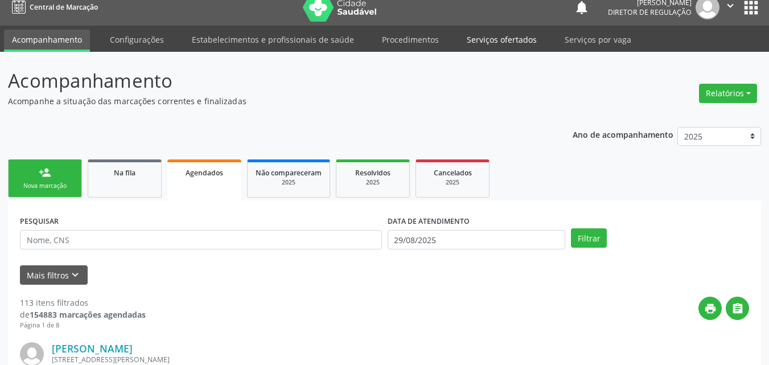
click at [486, 39] on link "Serviços ofertados" at bounding box center [502, 40] width 86 height 20
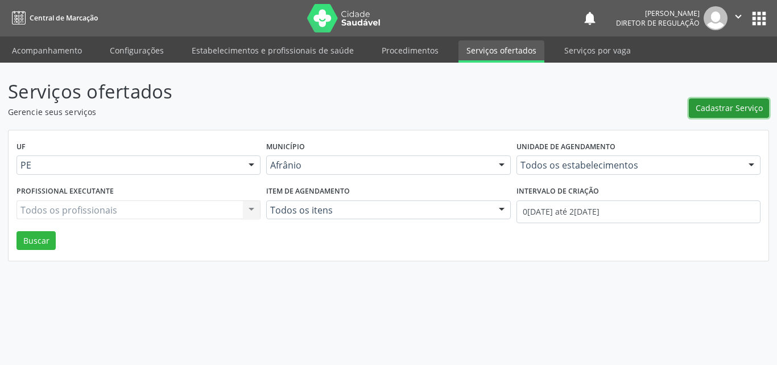
click at [729, 109] on span "Cadastrar Serviço" at bounding box center [729, 108] width 67 height 12
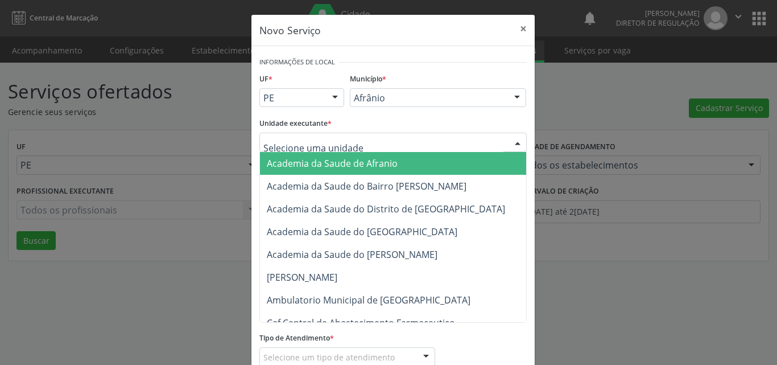
click at [380, 139] on div at bounding box center [392, 142] width 267 height 19
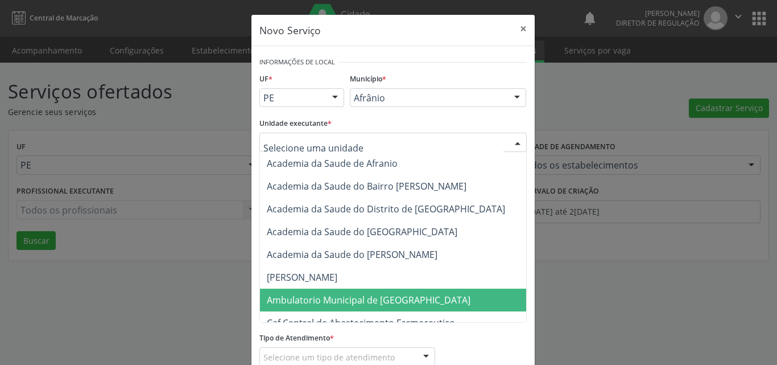
click at [360, 298] on span "Ambulatorio Municipal de [GEOGRAPHIC_DATA]" at bounding box center [369, 300] width 204 height 13
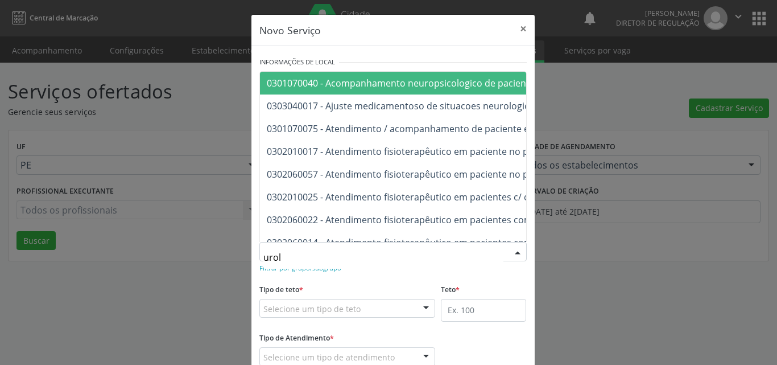
type input "urolo"
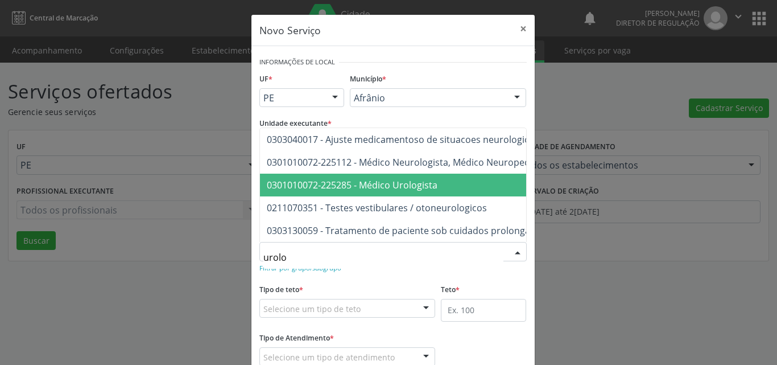
click at [402, 179] on span "0301010072-225285 - Médico Urologista" at bounding box center [352, 185] width 171 height 13
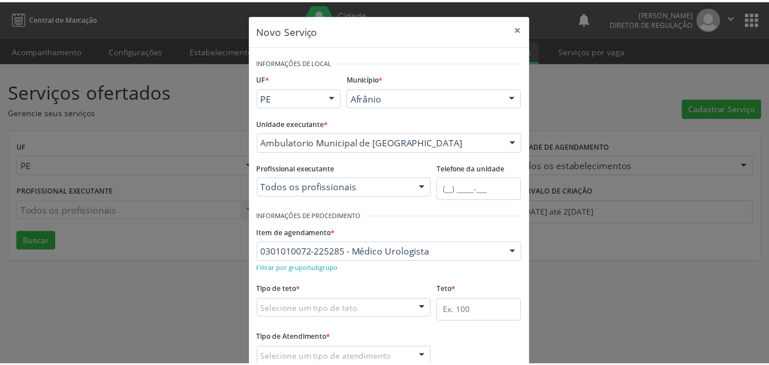
scroll to position [57, 0]
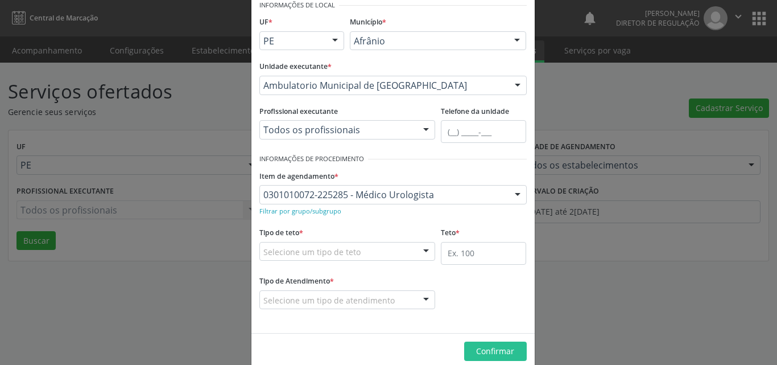
click at [362, 251] on div "Selecione um tipo de teto" at bounding box center [347, 251] width 176 height 19
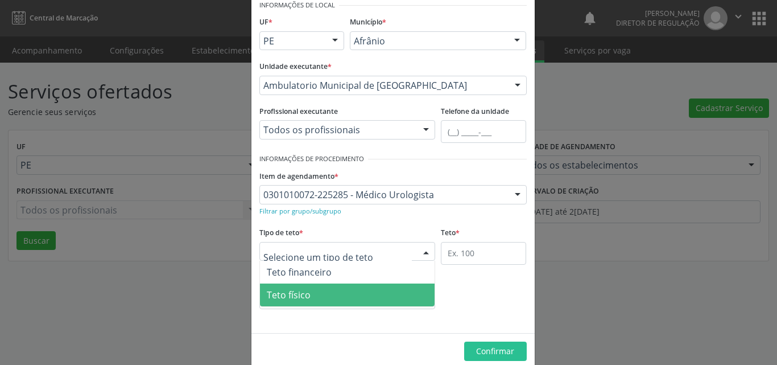
click at [323, 300] on span "Teto físico" at bounding box center [347, 294] width 175 height 23
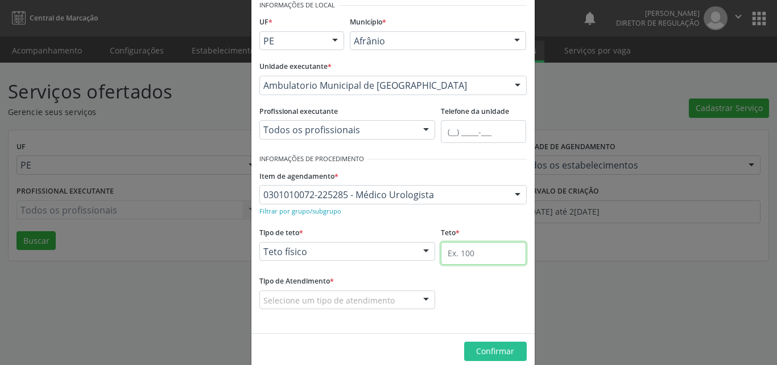
click at [460, 255] on input "text" at bounding box center [483, 253] width 85 height 23
type input "1"
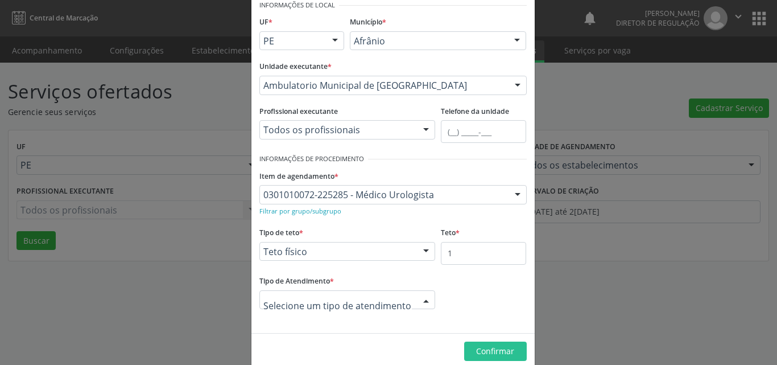
click at [407, 299] on div at bounding box center [347, 299] width 176 height 19
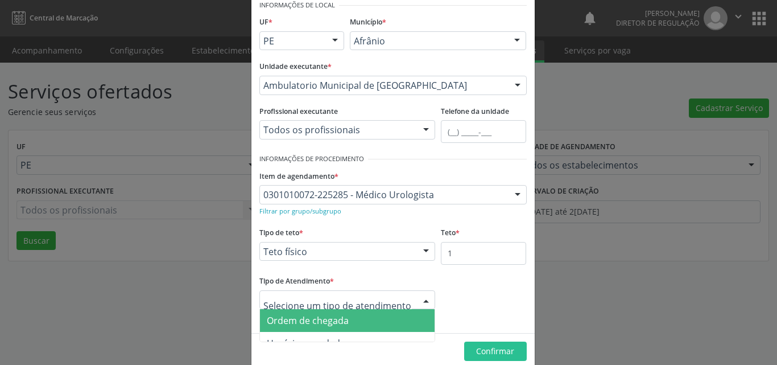
click at [370, 320] on span "Ordem de chegada" at bounding box center [347, 320] width 175 height 23
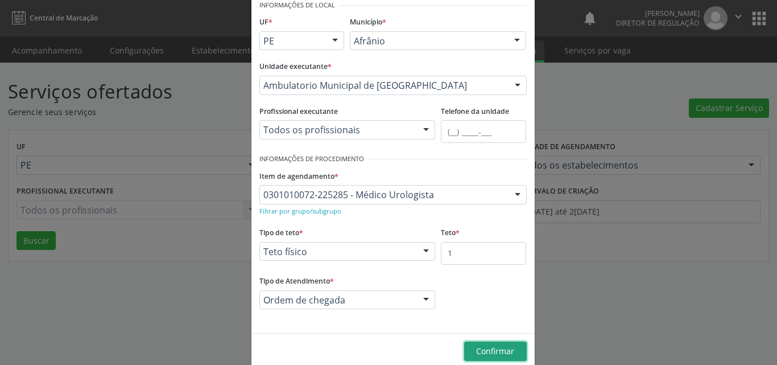
click at [504, 350] on span "Confirmar" at bounding box center [495, 350] width 38 height 11
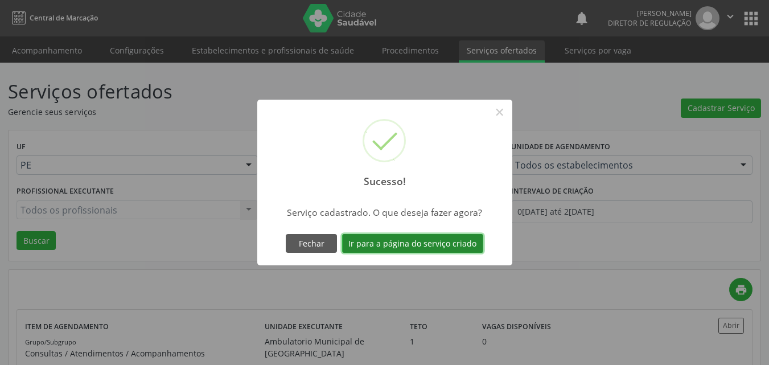
click at [449, 242] on button "Ir para a página do serviço criado" at bounding box center [412, 243] width 141 height 19
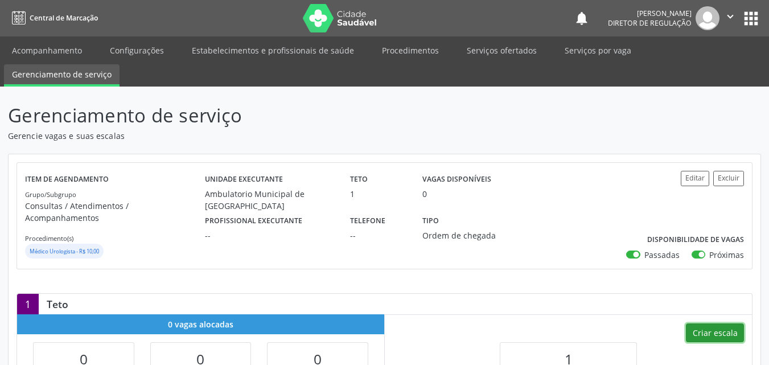
click at [723, 323] on button "Criar escala" at bounding box center [715, 332] width 58 height 19
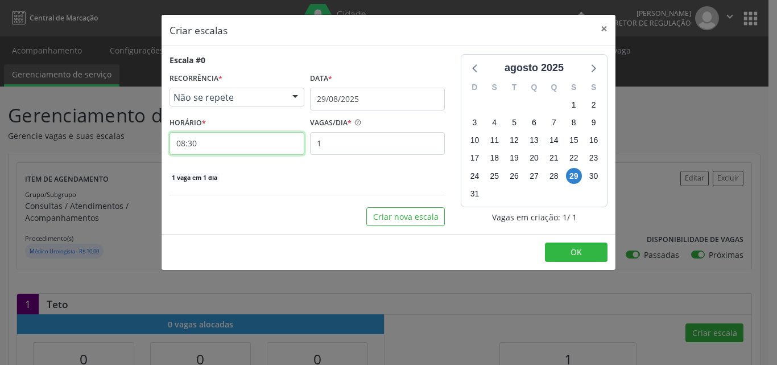
click at [258, 142] on input "08:30" at bounding box center [237, 143] width 135 height 23
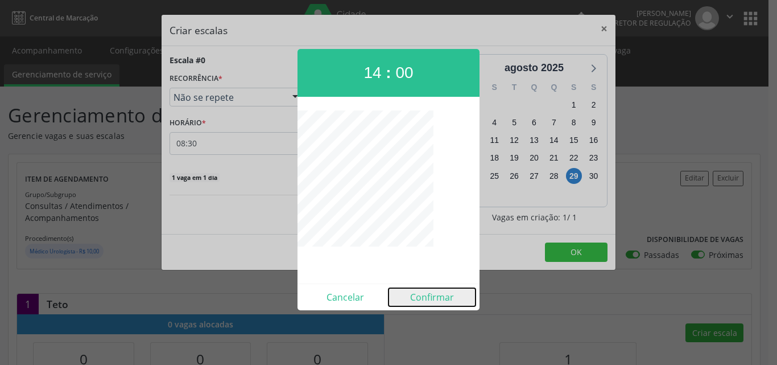
click at [442, 299] on button "Confirmar" at bounding box center [432, 297] width 87 height 18
type input "14:00"
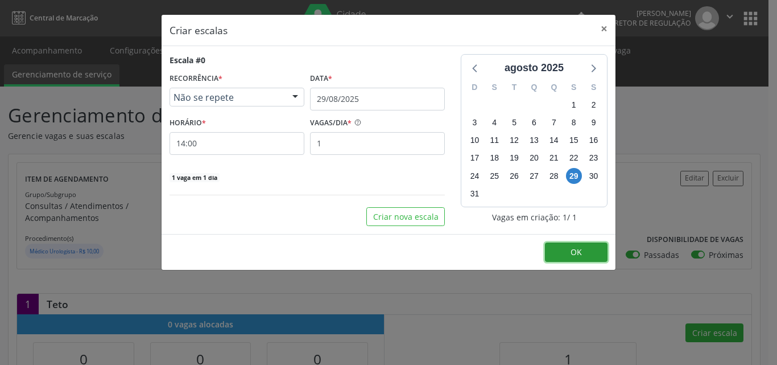
click at [576, 255] on span "OK" at bounding box center [576, 251] width 11 height 11
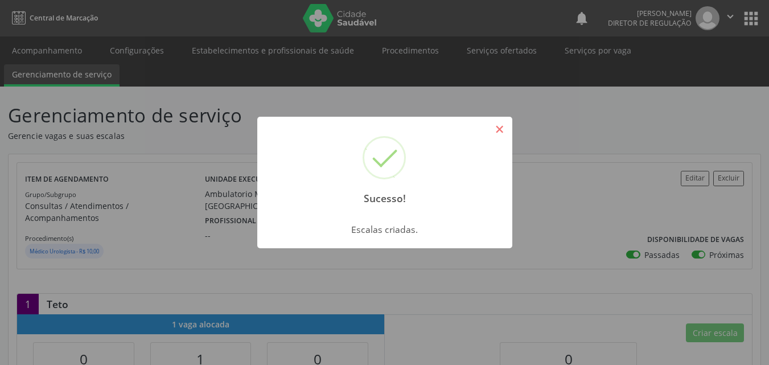
click at [497, 130] on button "×" at bounding box center [499, 128] width 19 height 19
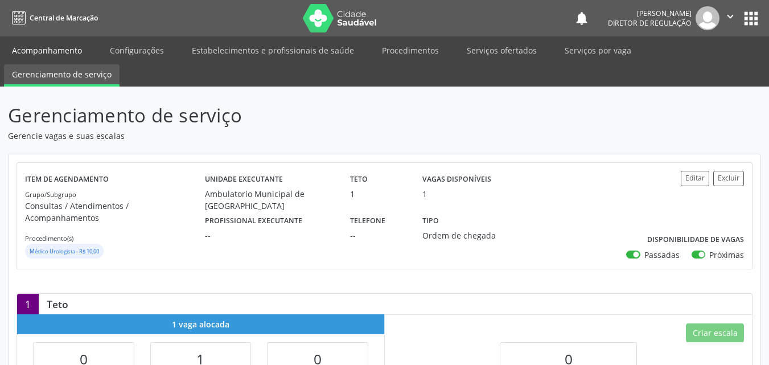
click at [73, 51] on link "Acompanhamento" at bounding box center [47, 50] width 86 height 20
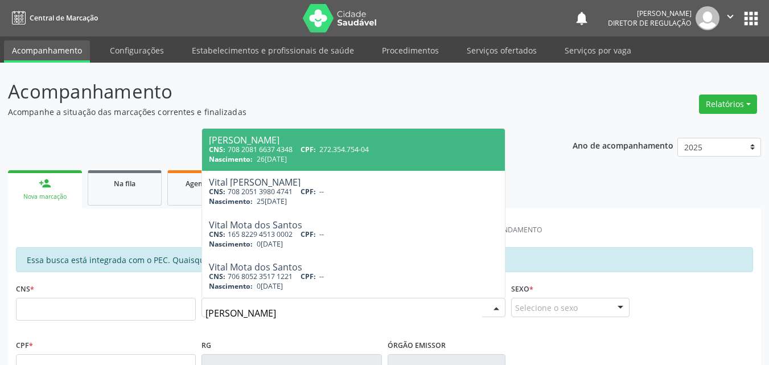
type input "[PERSON_NAME]"
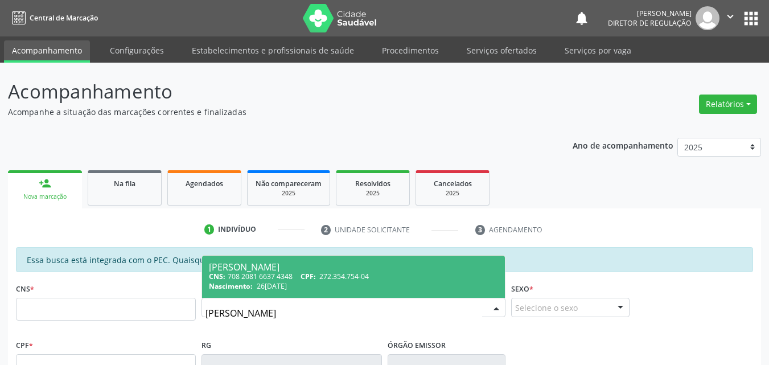
click at [327, 276] on span "272.354.754-04" at bounding box center [344, 276] width 50 height 10
type input "708 2081 6637 4348"
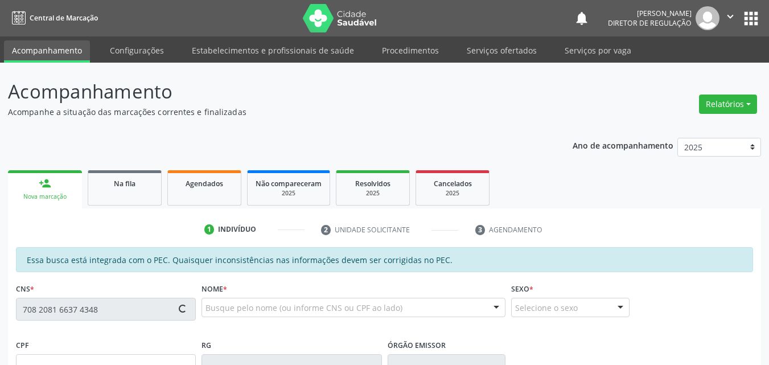
type input "272.354.754-04"
type input "26[DATE]"
type input "[PERSON_NAME] de Jesus"
type input "[PHONE_NUMBER]"
type input "S/N"
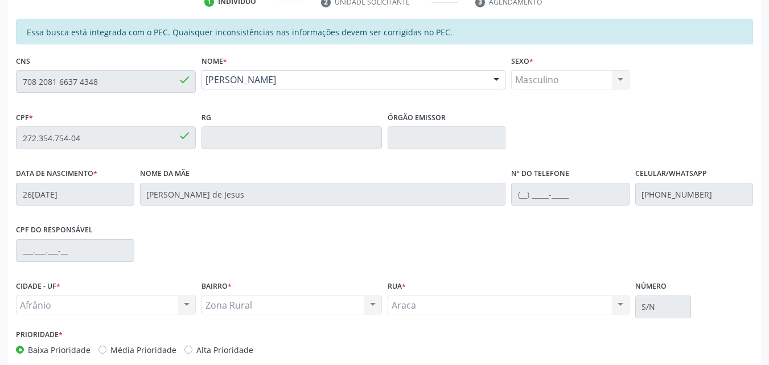
scroll to position [285, 0]
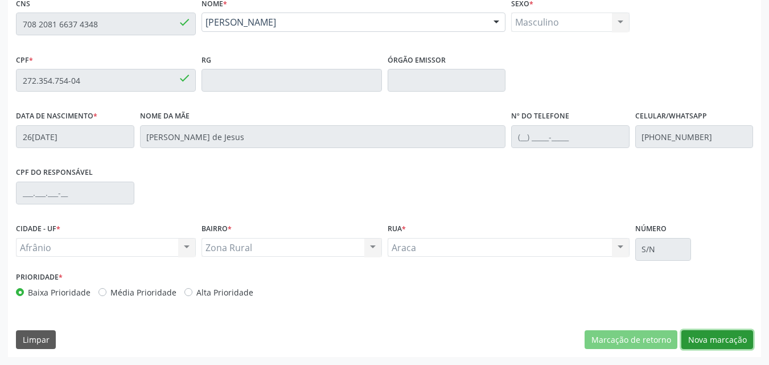
click at [722, 342] on button "Nova marcação" at bounding box center [717, 339] width 72 height 19
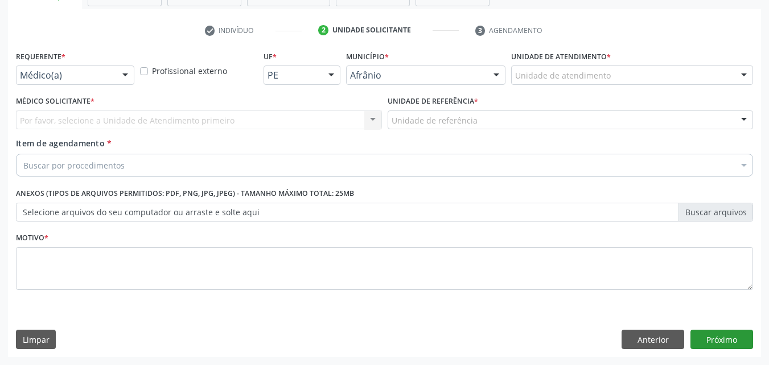
scroll to position [199, 0]
click at [616, 75] on div "Unidade de atendimento" at bounding box center [632, 74] width 242 height 19
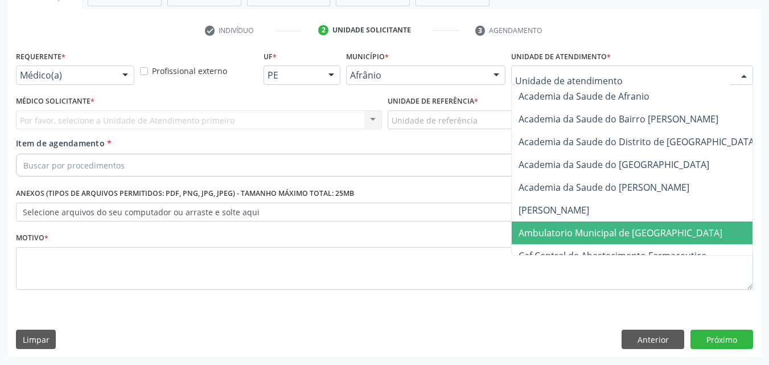
click at [593, 233] on span "Ambulatorio Municipal de [GEOGRAPHIC_DATA]" at bounding box center [620, 232] width 204 height 13
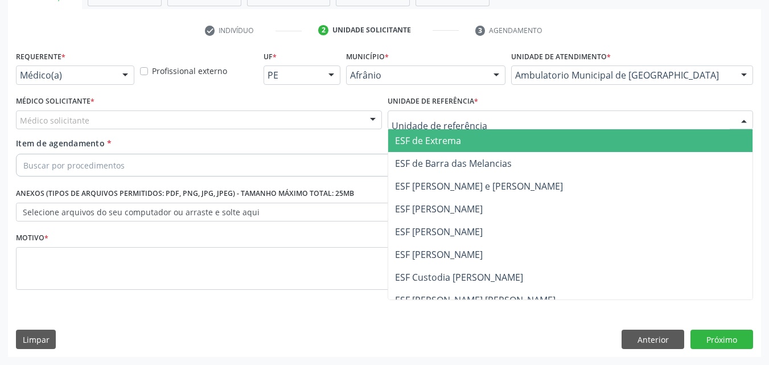
click at [493, 120] on div at bounding box center [570, 119] width 366 height 19
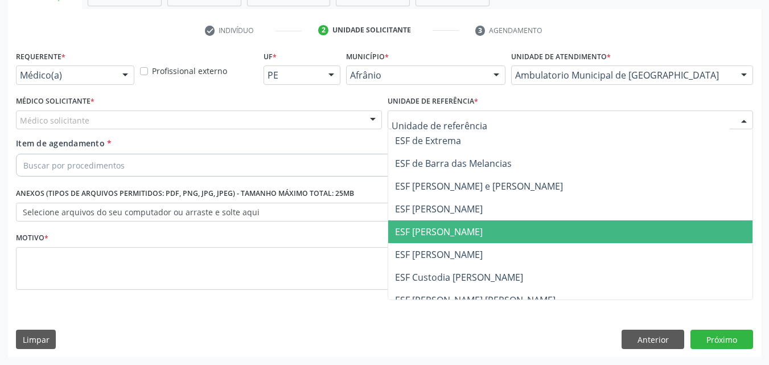
click at [481, 226] on span "ESF [PERSON_NAME]" at bounding box center [570, 231] width 365 height 23
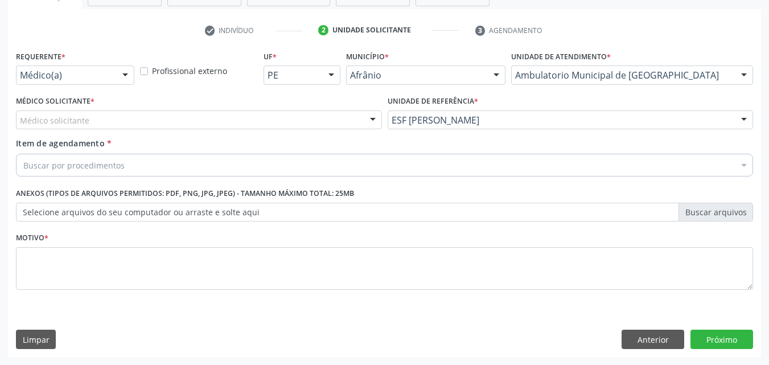
click at [265, 121] on div "Médico solicitante" at bounding box center [199, 119] width 366 height 19
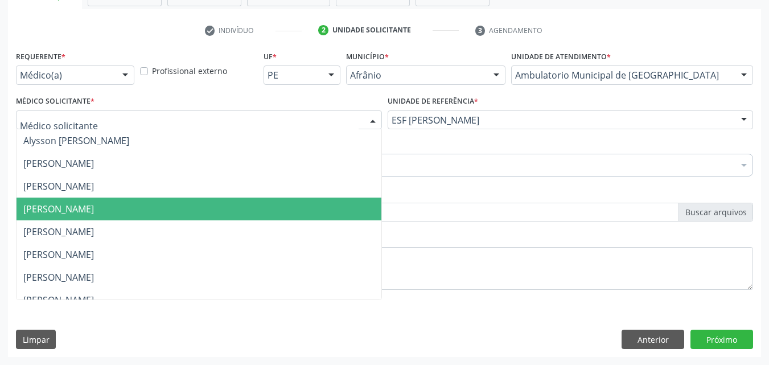
click at [236, 206] on span "[PERSON_NAME]" at bounding box center [199, 208] width 365 height 23
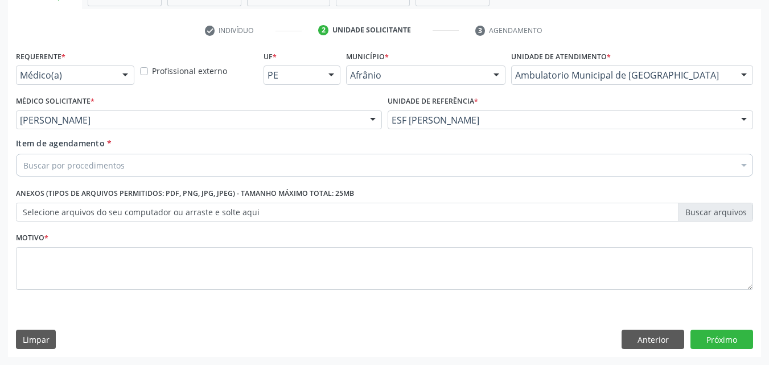
click at [168, 164] on div "Buscar por procedimentos" at bounding box center [384, 165] width 737 height 23
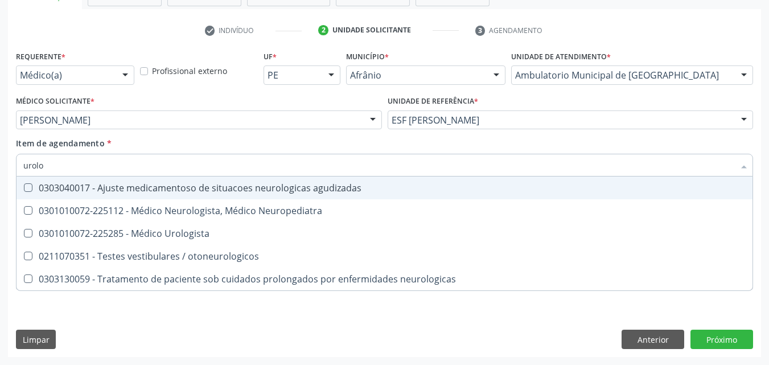
type input "urolog"
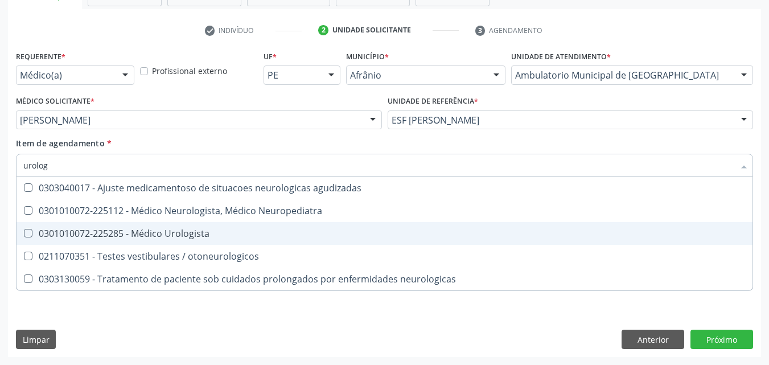
click at [188, 232] on div "0301010072-225285 - Médico Urologista" at bounding box center [384, 233] width 722 height 9
checkbox Urologista "true"
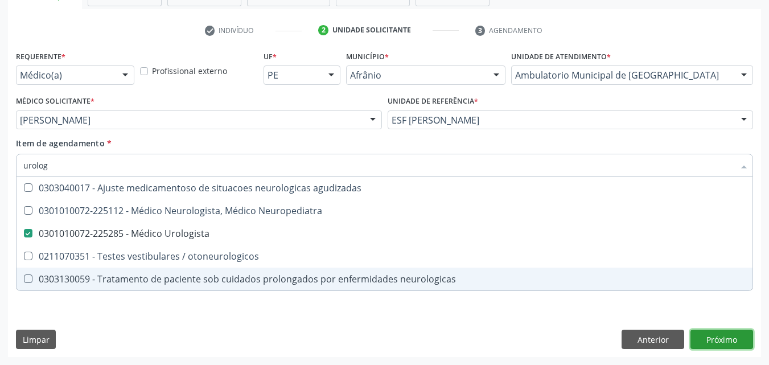
click at [735, 343] on div "Requerente * Médico(a) Médico(a) Enfermeiro(a) Paciente Nenhum resultado encont…" at bounding box center [384, 202] width 753 height 309
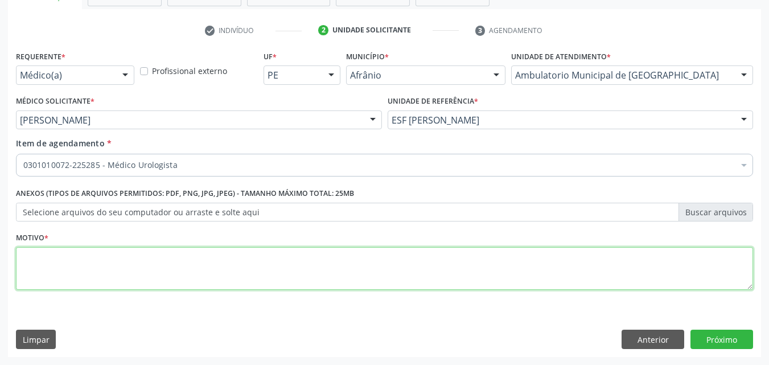
click at [288, 272] on textarea at bounding box center [384, 268] width 737 height 43
type textarea "*"
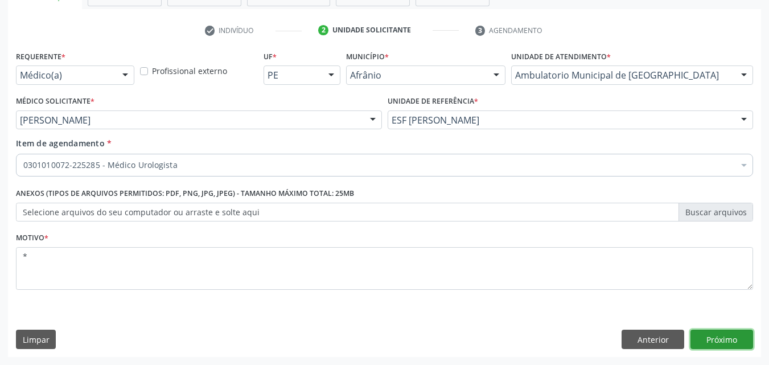
click at [723, 339] on button "Próximo" at bounding box center [721, 338] width 63 height 19
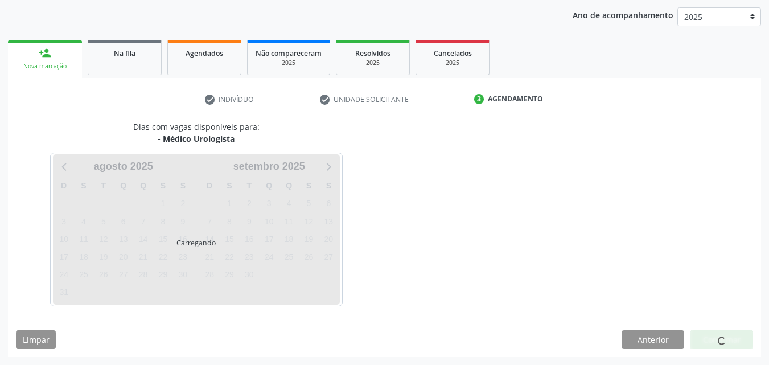
scroll to position [130, 0]
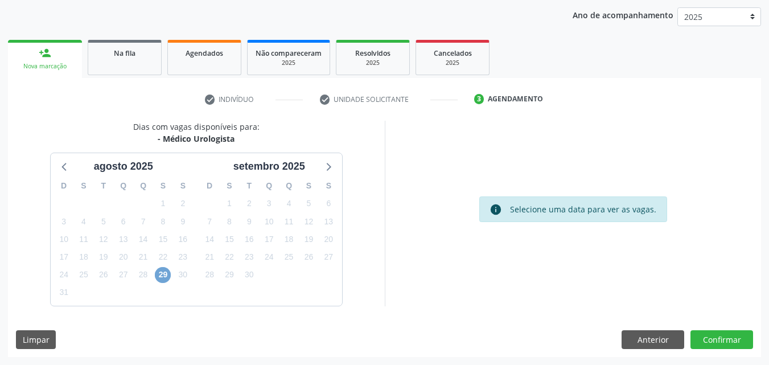
click at [162, 273] on span "29" at bounding box center [163, 275] width 16 height 16
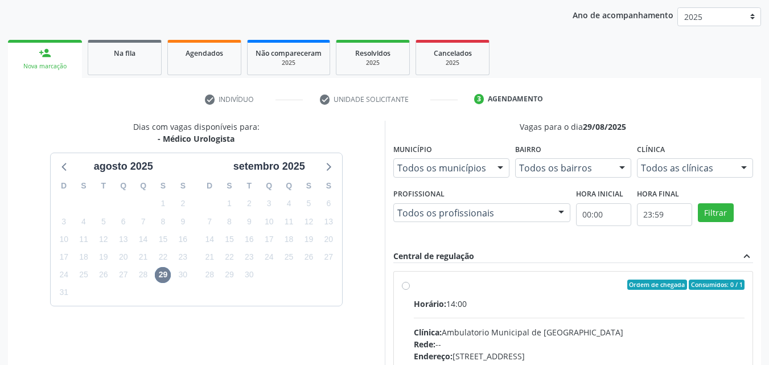
click at [438, 288] on div "Ordem de chegada Consumidos: 0 / 1" at bounding box center [579, 284] width 331 height 10
click at [410, 288] on input "Ordem de chegada Consumidos: 0 / 1 Horário: 14:00 Clínica: Ambulatorio Municipa…" at bounding box center [406, 284] width 8 height 10
radio input "true"
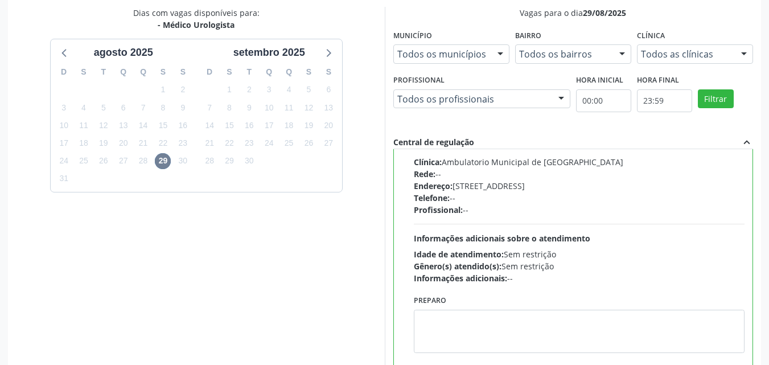
scroll to position [315, 0]
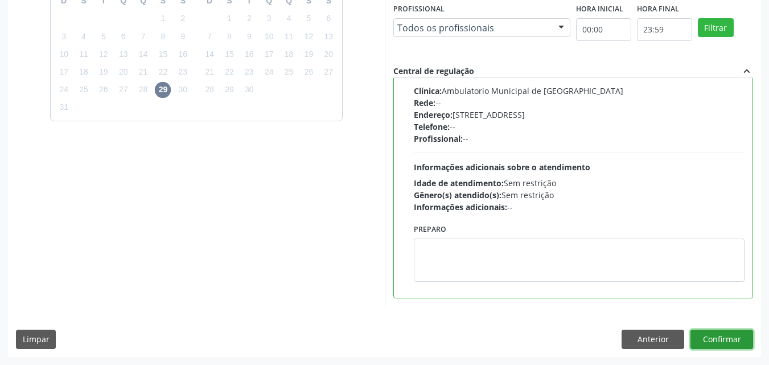
click at [716, 340] on button "Confirmar" at bounding box center [721, 338] width 63 height 19
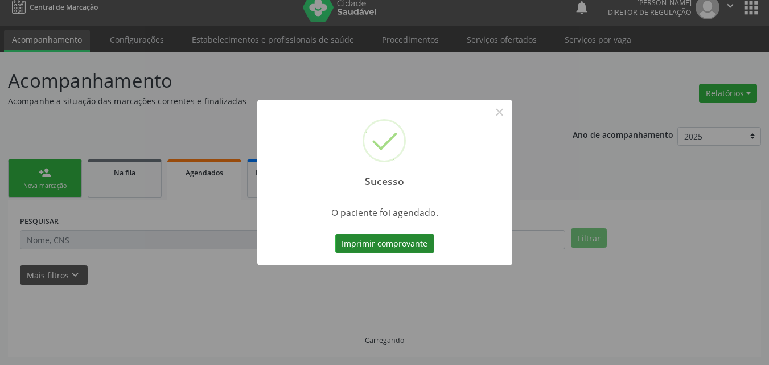
scroll to position [11, 0]
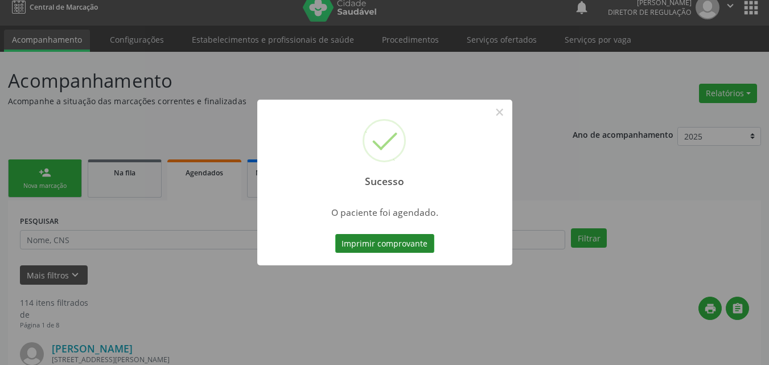
click at [398, 245] on button "Imprimir comprovante" at bounding box center [384, 243] width 99 height 19
